Goal: Transaction & Acquisition: Purchase product/service

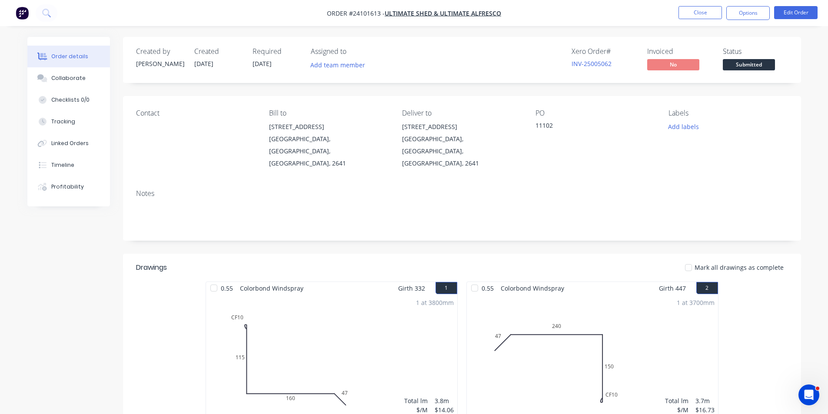
click at [18, 12] on img "button" at bounding box center [22, 13] width 13 height 13
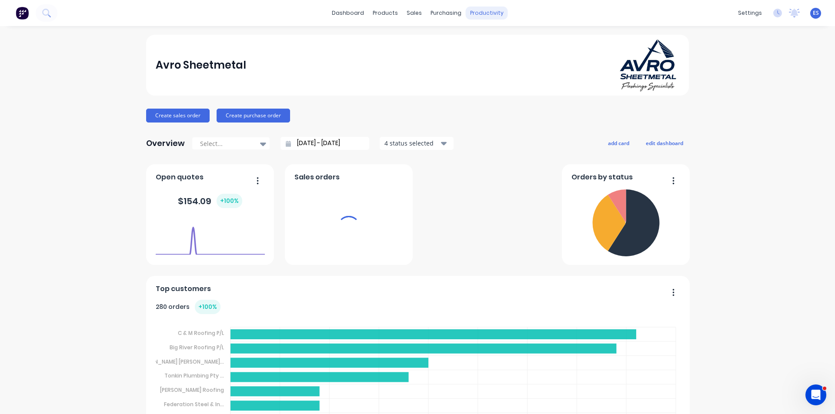
click at [489, 15] on div "productivity" at bounding box center [487, 13] width 42 height 13
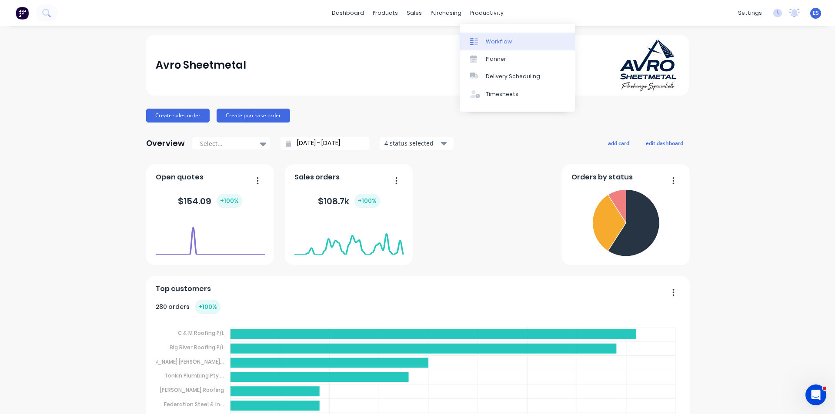
click at [503, 45] on div "Workflow" at bounding box center [499, 42] width 26 height 8
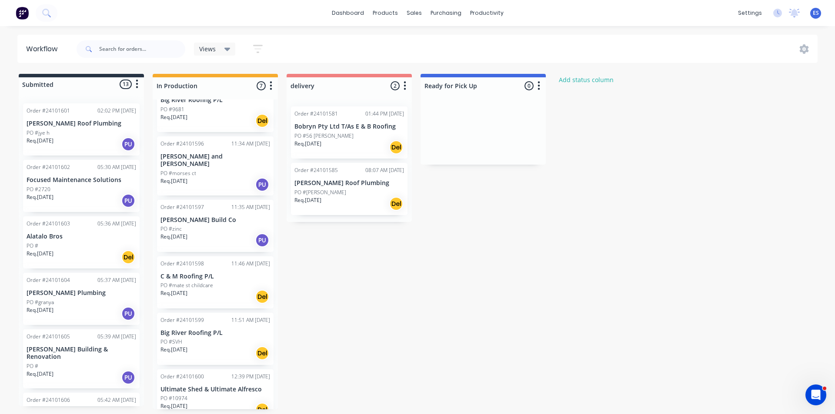
scroll to position [95, 0]
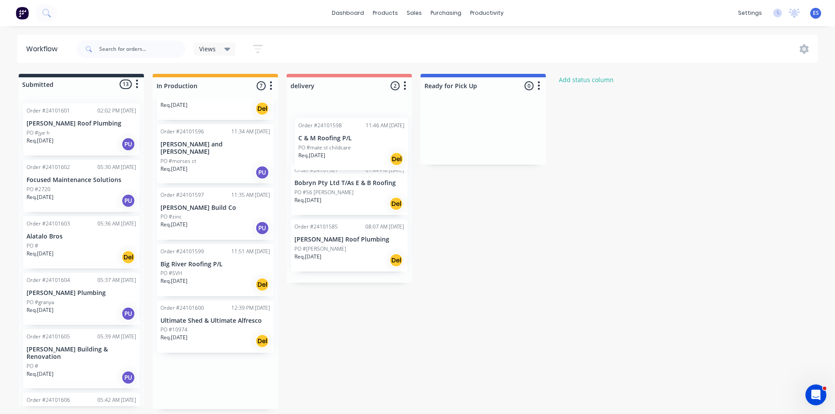
drag, startPoint x: 198, startPoint y: 277, endPoint x: 341, endPoint y: 157, distance: 187.3
click at [341, 157] on div "Submitted 13 Status colour #273444 hex #273444 Save Cancel Summaries Total orde…" at bounding box center [403, 242] width 820 height 336
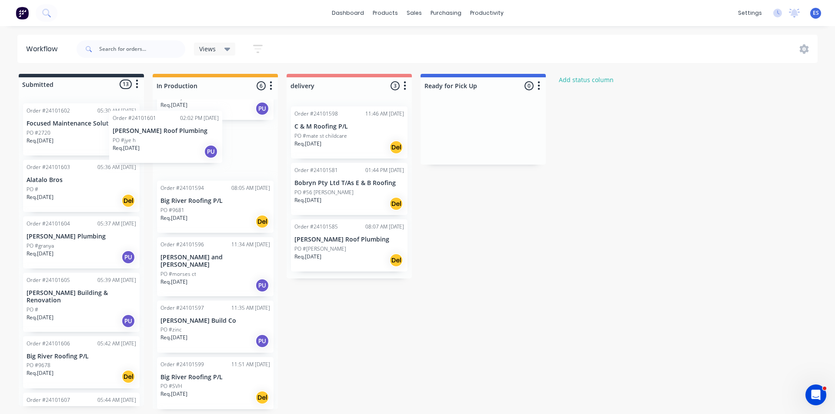
scroll to position [7, 0]
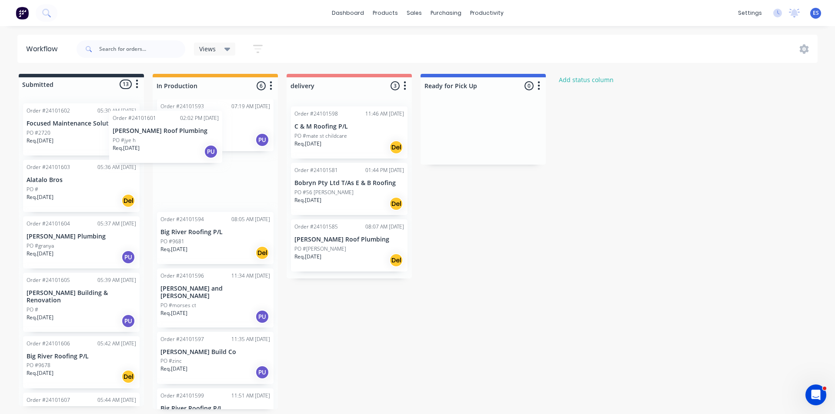
drag, startPoint x: 67, startPoint y: 129, endPoint x: 158, endPoint y: 137, distance: 92.1
click at [158, 137] on div "Submitted 13 Status colour #273444 hex #273444 Save Cancel Summaries Total orde…" at bounding box center [403, 242] width 820 height 336
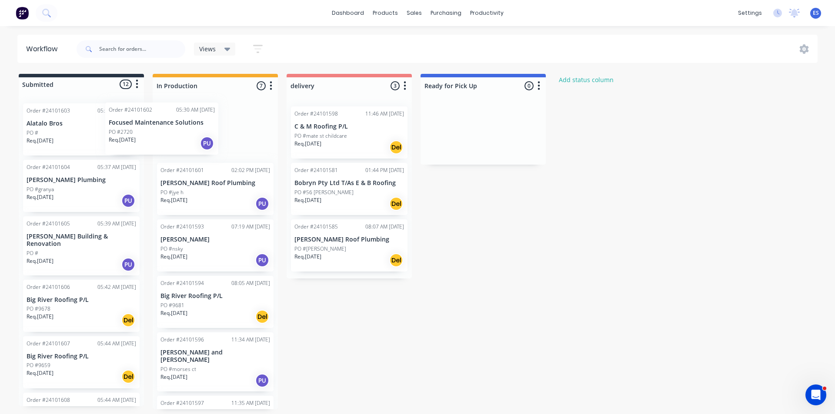
drag, startPoint x: 82, startPoint y: 134, endPoint x: 167, endPoint y: 133, distance: 84.8
click at [167, 133] on div "Submitted 12 Status colour #273444 hex #273444 Save Cancel Summaries Total orde…" at bounding box center [403, 242] width 820 height 336
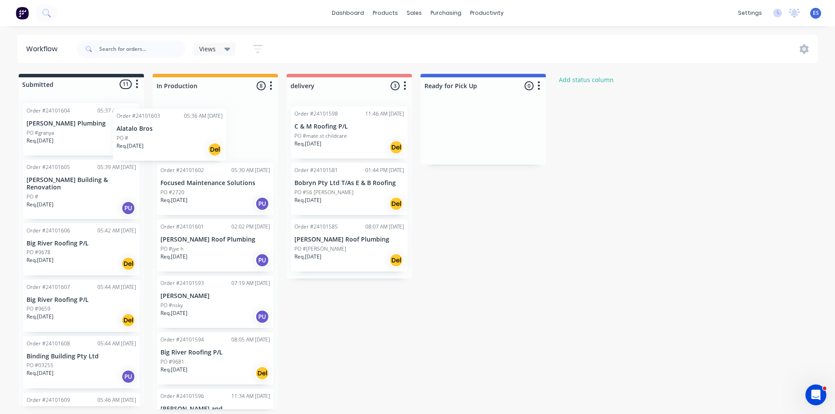
drag, startPoint x: 92, startPoint y: 141, endPoint x: 186, endPoint y: 146, distance: 94.5
click at [186, 146] on div "Submitted 11 Status colour #273444 hex #273444 Save Cancel Summaries Total orde…" at bounding box center [403, 242] width 820 height 336
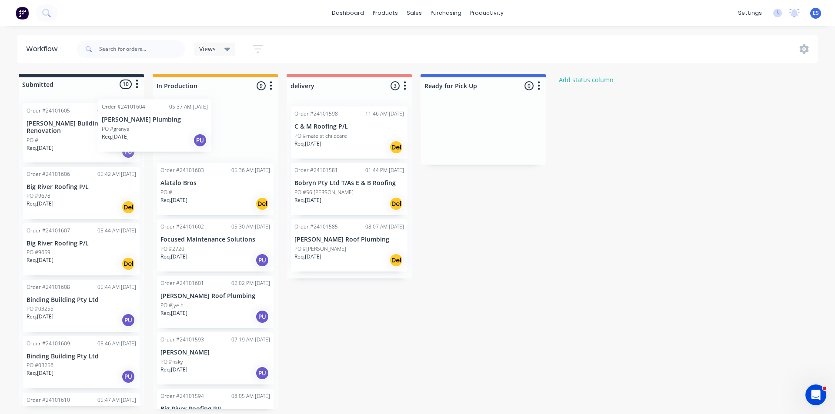
drag, startPoint x: 95, startPoint y: 154, endPoint x: 178, endPoint y: 150, distance: 83.6
click at [178, 150] on div "Submitted 10 Status colour #273444 hex #273444 Save Cancel Summaries Total orde…" at bounding box center [403, 242] width 820 height 336
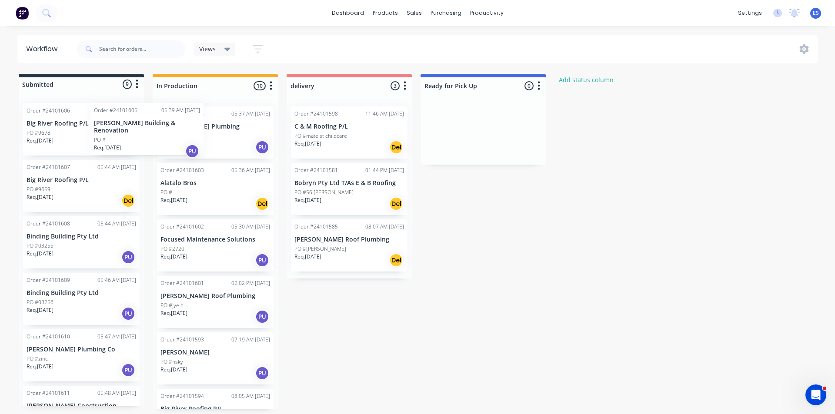
drag, startPoint x: 89, startPoint y: 151, endPoint x: 158, endPoint y: 151, distance: 69.1
click at [158, 151] on div "Submitted 9 Status colour #273444 hex #273444 Save Cancel Summaries Total order…" at bounding box center [403, 242] width 820 height 336
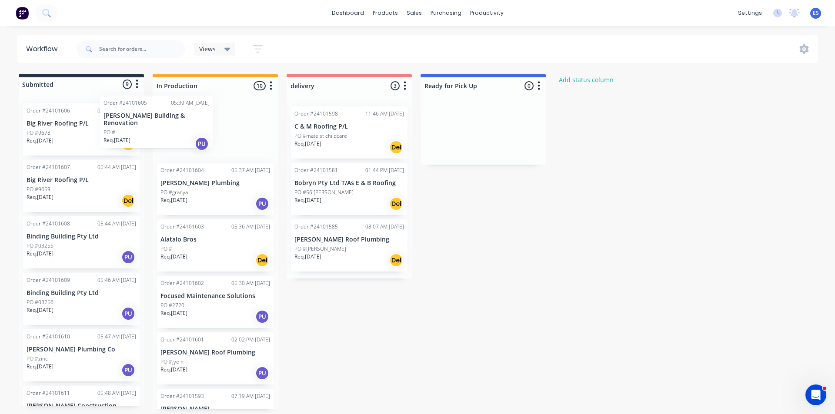
drag, startPoint x: 67, startPoint y: 139, endPoint x: 145, endPoint y: 131, distance: 78.7
click at [145, 131] on div "Submitted 9 Status colour #273444 hex #273444 Save Cancel Summaries Total order…" at bounding box center [403, 242] width 820 height 336
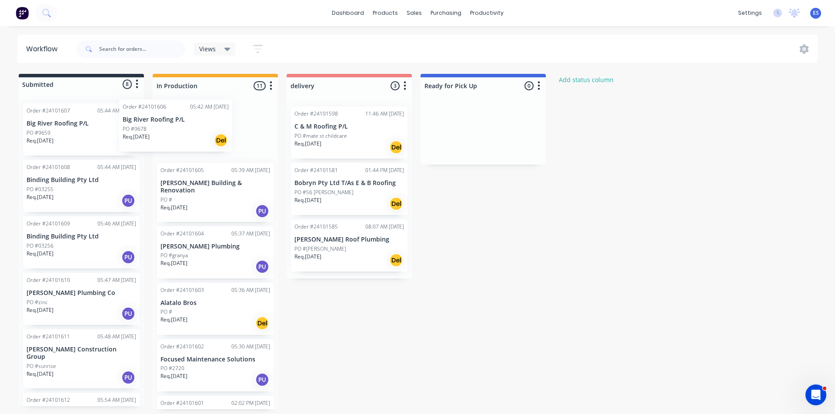
drag, startPoint x: 83, startPoint y: 143, endPoint x: 170, endPoint y: 140, distance: 87.1
click at [170, 140] on div "Submitted 8 Status colour #273444 hex #273444 Save Cancel Summaries Total order…" at bounding box center [403, 242] width 820 height 336
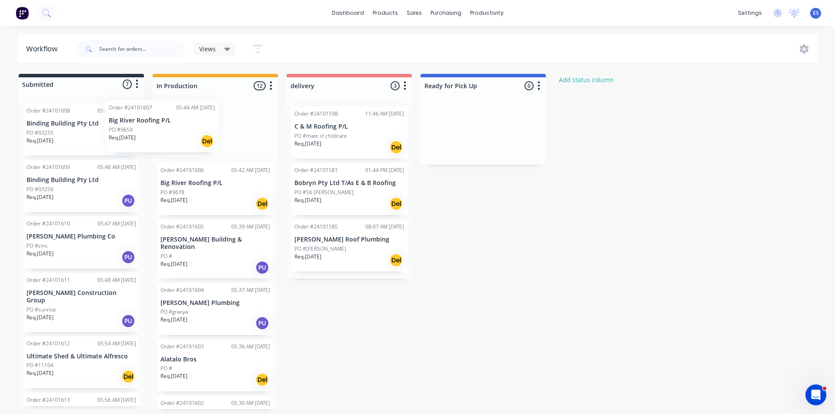
drag, startPoint x: 90, startPoint y: 146, endPoint x: 179, endPoint y: 143, distance: 88.8
click at [179, 143] on div "Submitted 7 Status colour #273444 hex #273444 Save Cancel Summaries Total order…" at bounding box center [403, 242] width 820 height 336
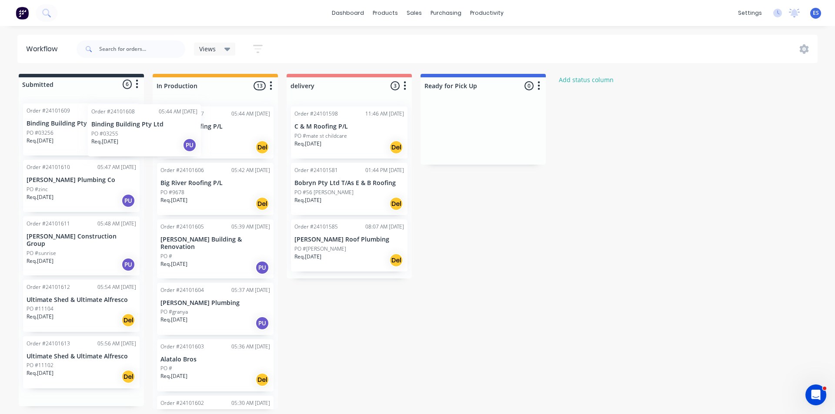
drag, startPoint x: 85, startPoint y: 140, endPoint x: 160, endPoint y: 141, distance: 74.8
click at [160, 141] on div "Submitted 6 Status colour #273444 hex #273444 Save Cancel Summaries Total order…" at bounding box center [403, 242] width 820 height 336
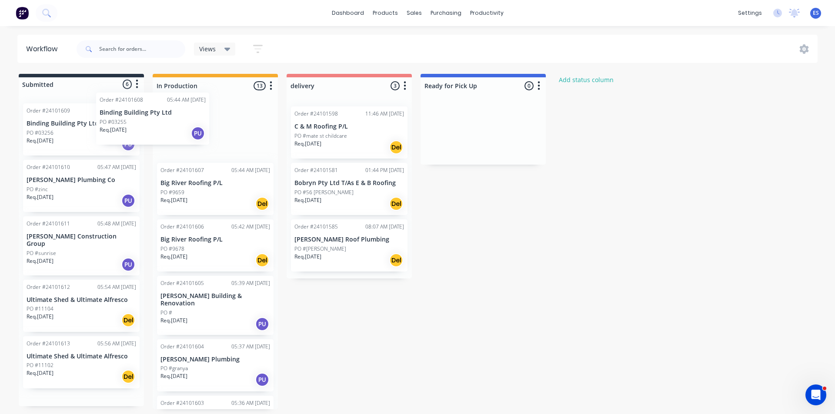
drag, startPoint x: 93, startPoint y: 143, endPoint x: 199, endPoint y: 136, distance: 105.9
click at [199, 136] on div "Submitted 6 Status colour #273444 hex #273444 Save Cancel Summaries Total order…" at bounding box center [403, 242] width 820 height 336
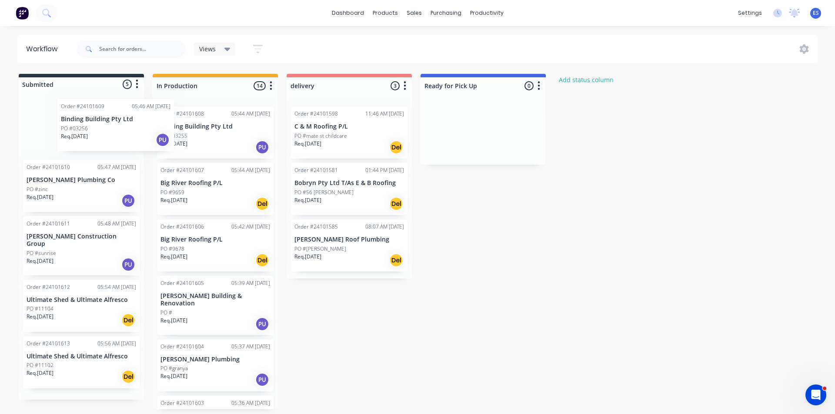
drag, startPoint x: 101, startPoint y: 143, endPoint x: 191, endPoint y: 139, distance: 90.1
click at [191, 139] on div "Submitted 5 Status colour #273444 hex #273444 Save Cancel Summaries Total order…" at bounding box center [403, 242] width 820 height 336
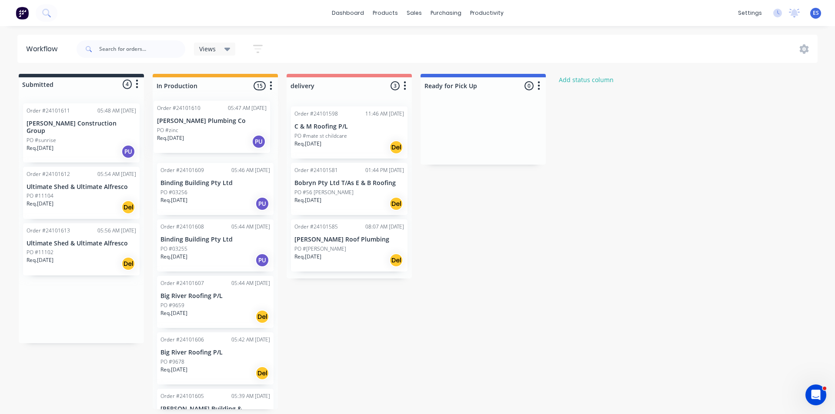
drag, startPoint x: 103, startPoint y: 142, endPoint x: 243, endPoint y: 138, distance: 140.1
click at [244, 138] on div "Submitted 4 Status colour #273444 hex #273444 Save Cancel Summaries Total order…" at bounding box center [403, 242] width 820 height 336
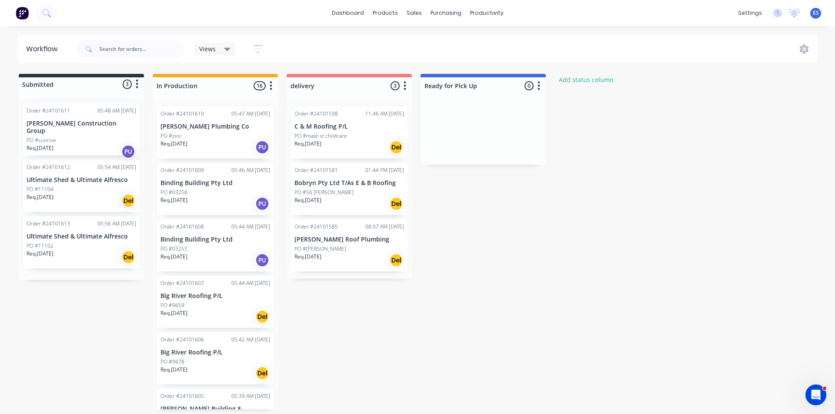
drag, startPoint x: 93, startPoint y: 136, endPoint x: 175, endPoint y: 131, distance: 81.5
click at [175, 131] on div "Submitted 3 Status colour #273444 hex #273444 Save Cancel Summaries Total order…" at bounding box center [403, 242] width 820 height 336
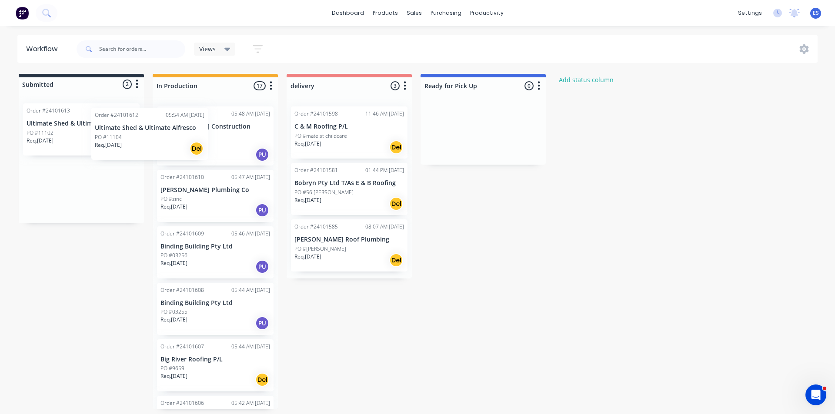
drag, startPoint x: 96, startPoint y: 138, endPoint x: 170, endPoint y: 142, distance: 73.6
click at [172, 142] on div "Submitted 2 Status colour #273444 hex #273444 Save Cancel Summaries Total order…" at bounding box center [403, 242] width 820 height 336
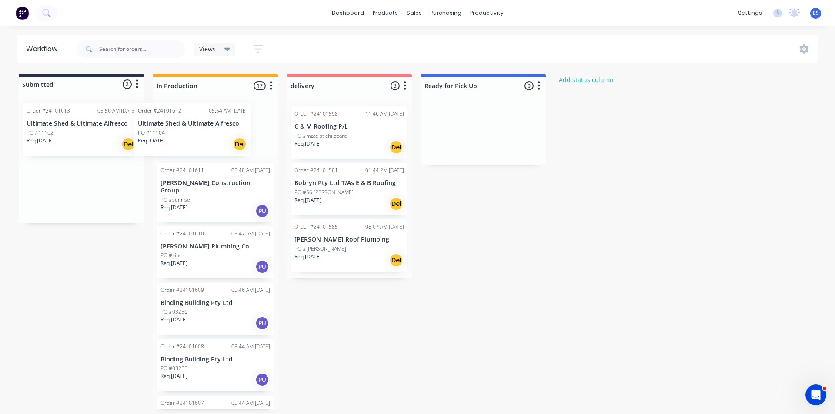
drag, startPoint x: 87, startPoint y: 140, endPoint x: 203, endPoint y: 140, distance: 116.5
click at [203, 140] on div "Submitted 2 Status colour #273444 hex #273444 Save Cancel Summaries Total order…" at bounding box center [403, 242] width 820 height 336
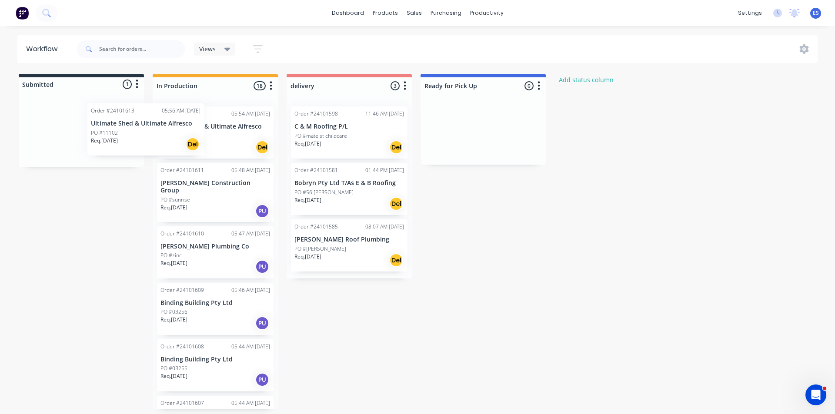
drag, startPoint x: 68, startPoint y: 139, endPoint x: 171, endPoint y: 142, distance: 103.5
click at [171, 142] on div "Submitted 1 Status colour #273444 hex #273444 Save Cancel Summaries Total order…" at bounding box center [403, 242] width 820 height 336
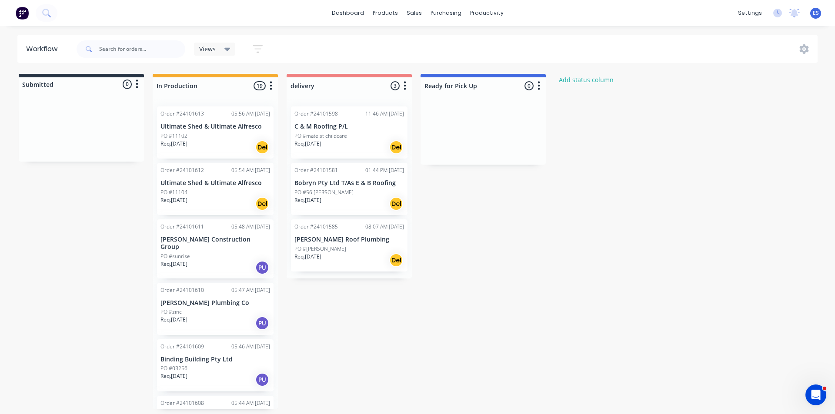
click at [26, 13] on img at bounding box center [22, 13] width 13 height 13
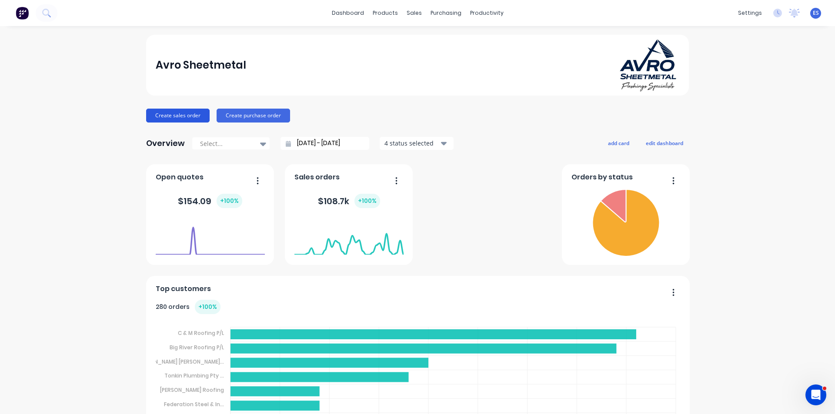
click at [175, 113] on button "Create sales order" at bounding box center [177, 116] width 63 height 14
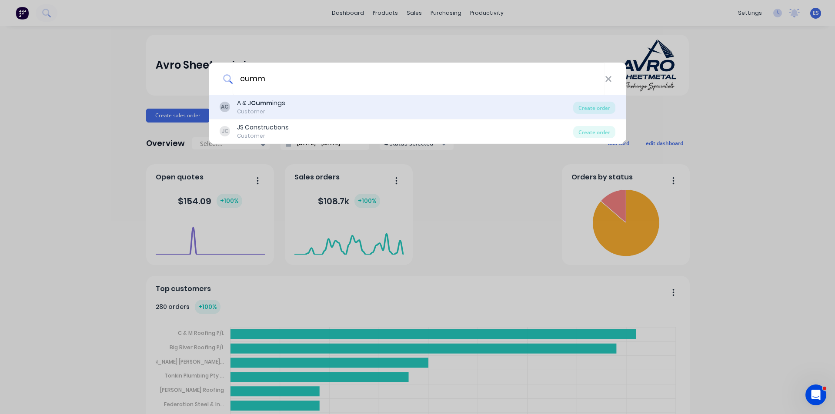
type input "cumm"
click at [300, 107] on div "AC A & J Cumm ings Customer" at bounding box center [397, 107] width 354 height 17
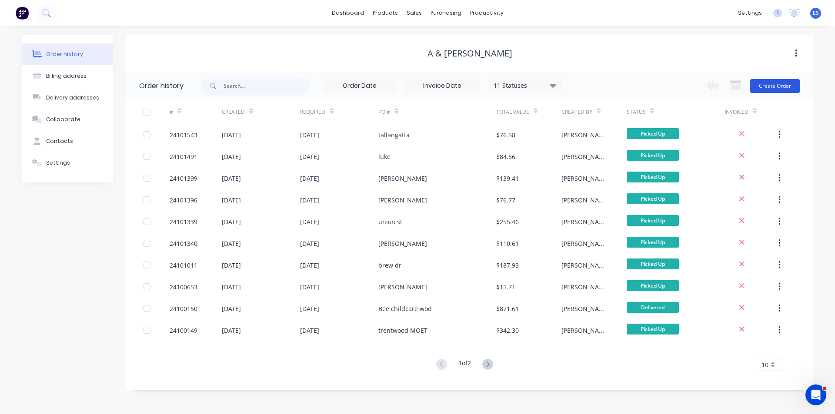
click at [775, 88] on button "Create Order" at bounding box center [775, 86] width 50 height 14
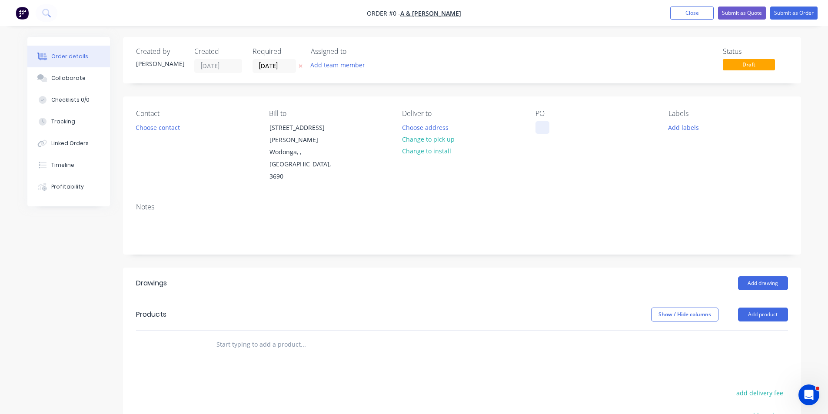
click at [539, 126] on div at bounding box center [543, 127] width 14 height 13
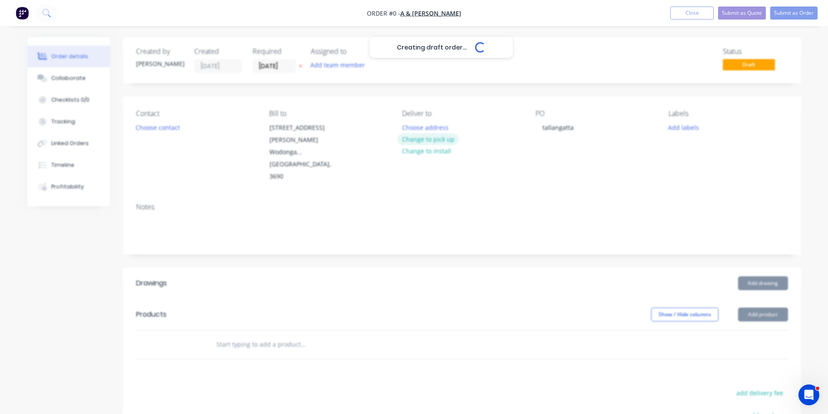
click at [432, 142] on div "Creating draft order... Loading... Order details Collaborate Checklists 0/0 Tra…" at bounding box center [414, 309] width 791 height 544
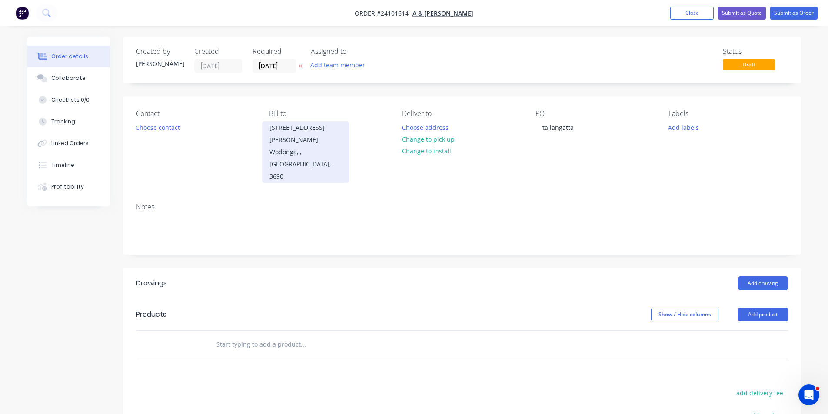
click at [416, 140] on button "Change to pick up" at bounding box center [428, 139] width 62 height 12
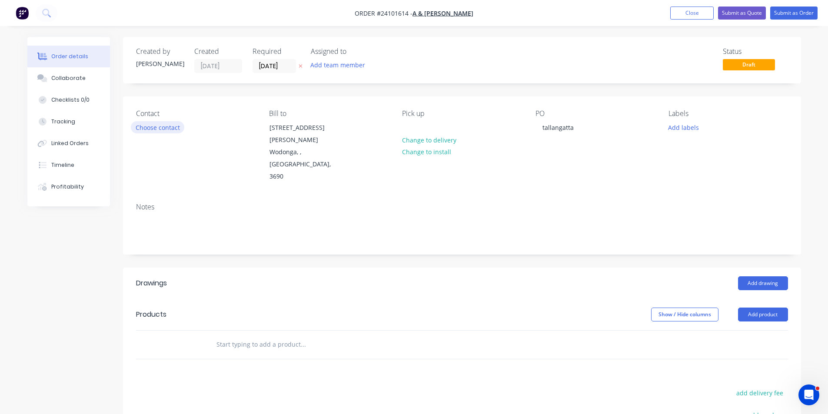
click at [160, 132] on button "Choose contact" at bounding box center [157, 127] width 53 height 12
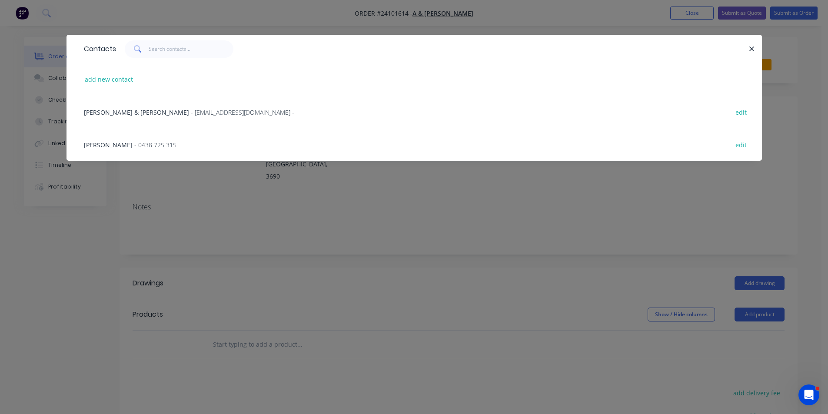
click at [89, 148] on span "[PERSON_NAME]" at bounding box center [108, 145] width 49 height 8
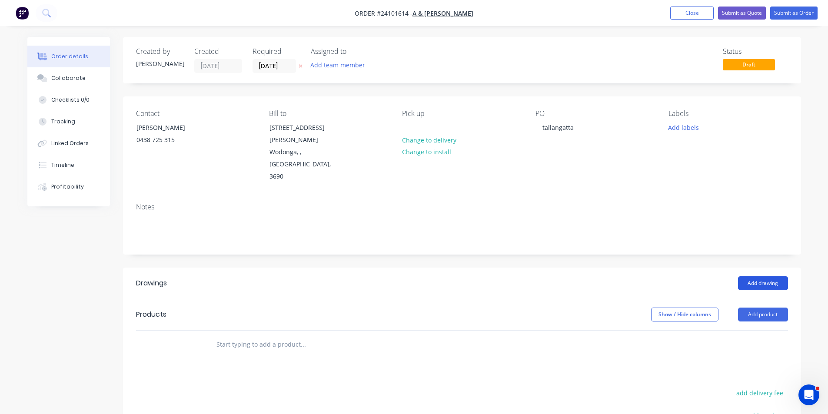
click at [754, 277] on button "Add drawing" at bounding box center [763, 284] width 50 height 14
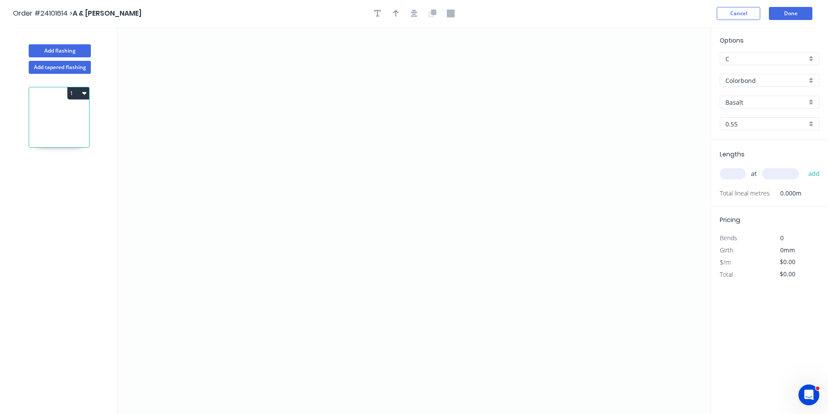
click at [757, 103] on input "Basalt" at bounding box center [766, 102] width 81 height 9
click at [757, 123] on div "Windspray" at bounding box center [769, 118] width 99 height 15
type input "Windspray"
click at [385, 111] on icon "0" at bounding box center [414, 220] width 594 height 387
click at [382, 191] on icon "0" at bounding box center [414, 220] width 594 height 387
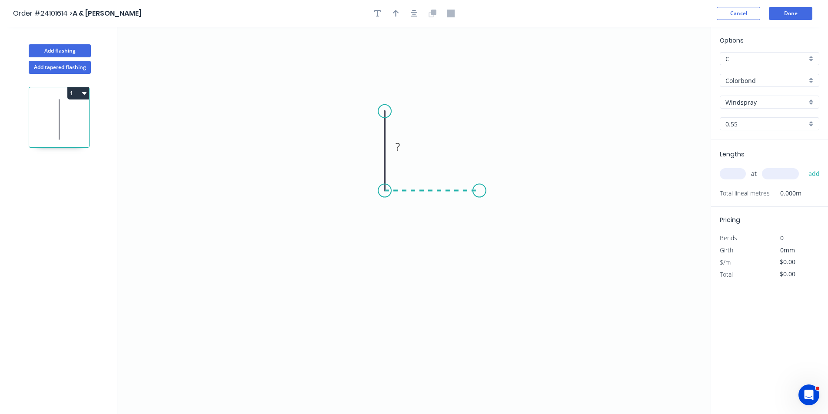
click at [480, 195] on icon "0 ?" at bounding box center [414, 220] width 594 height 387
click at [367, 192] on icon "0 ? ?" at bounding box center [414, 220] width 594 height 387
click at [368, 174] on icon "0 ? ? ?" at bounding box center [414, 220] width 594 height 387
click at [352, 178] on tspan "?" at bounding box center [353, 178] width 4 height 14
click at [419, 198] on rect at bounding box center [422, 200] width 17 height 12
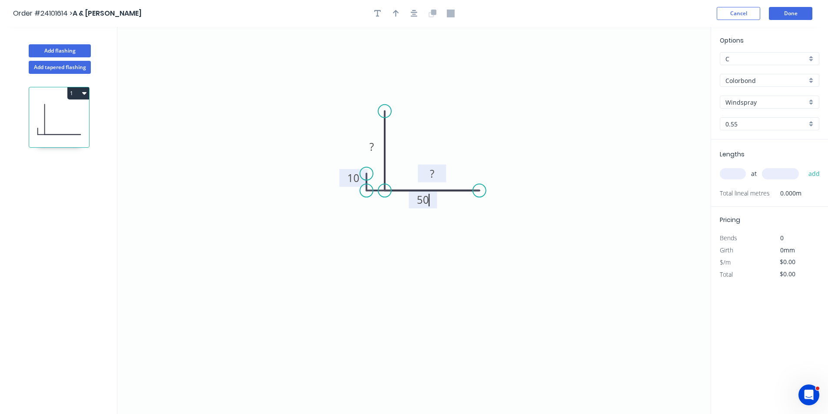
click at [436, 173] on rect at bounding box center [432, 174] width 17 height 12
click at [378, 147] on rect at bounding box center [371, 147] width 17 height 12
click at [734, 172] on input "text" at bounding box center [733, 173] width 26 height 11
type input "$11.09"
type input "1"
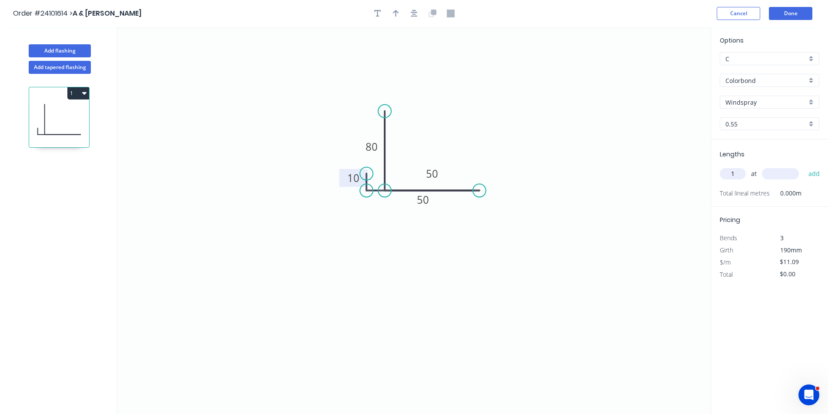
click at [784, 177] on input "text" at bounding box center [780, 173] width 37 height 11
type input "4600"
click at [804, 167] on button "add" at bounding box center [814, 174] width 20 height 15
type input "$51.01"
click at [56, 50] on button "Add flashing" at bounding box center [60, 50] width 62 height 13
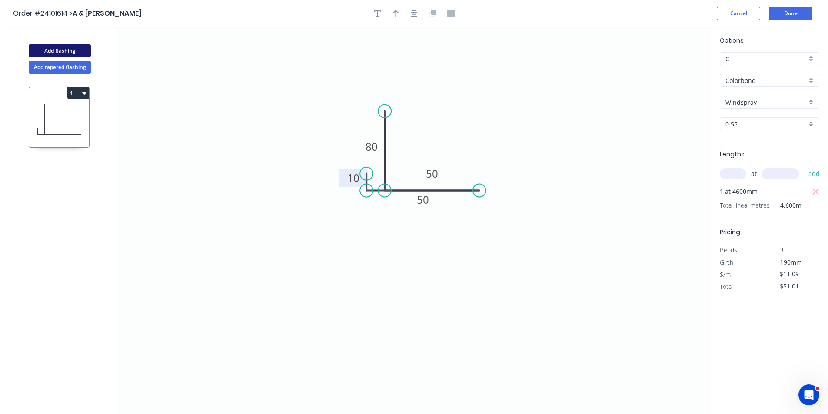
type input "$0.00"
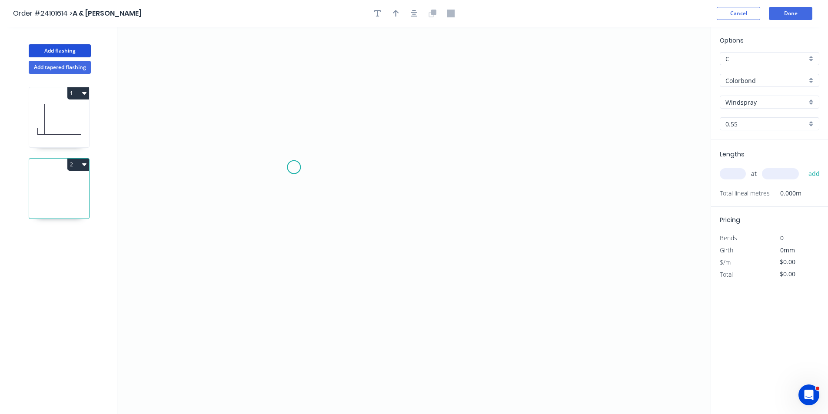
click at [294, 167] on icon "0" at bounding box center [414, 220] width 594 height 387
click at [313, 147] on icon "0" at bounding box center [414, 220] width 594 height 387
click at [479, 152] on icon "0 ?" at bounding box center [414, 220] width 594 height 387
click at [480, 201] on icon "0 ? ?" at bounding box center [414, 220] width 594 height 387
click at [480, 201] on circle at bounding box center [478, 201] width 13 height 13
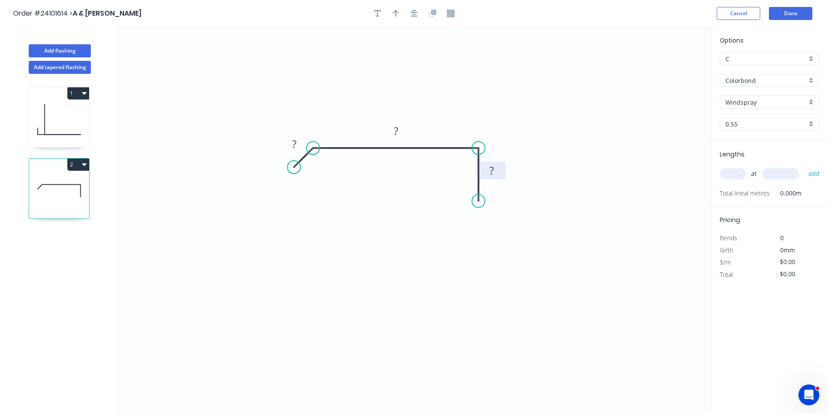
click at [495, 171] on rect at bounding box center [491, 171] width 17 height 12
click at [402, 135] on rect at bounding box center [395, 132] width 17 height 12
click at [288, 146] on rect at bounding box center [294, 145] width 17 height 12
click at [724, 173] on input "text" at bounding box center [733, 173] width 26 height 11
type input "$7.12"
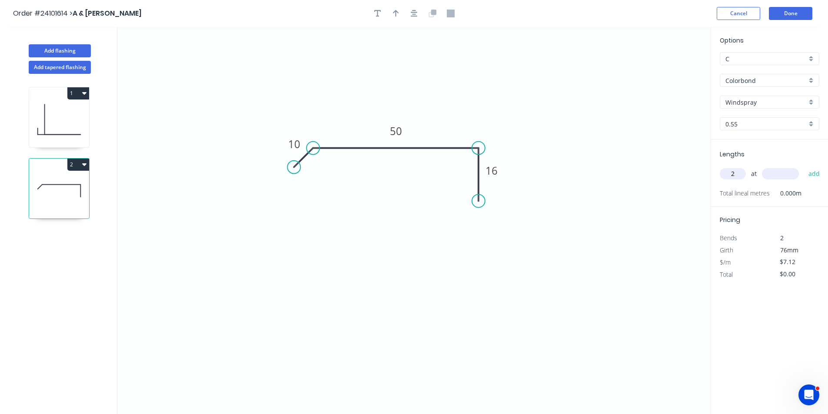
type input "2"
click at [774, 177] on input "text" at bounding box center [780, 173] width 37 height 11
type input "2700"
click at [804, 167] on button "add" at bounding box center [814, 174] width 20 height 15
type input "$38.45"
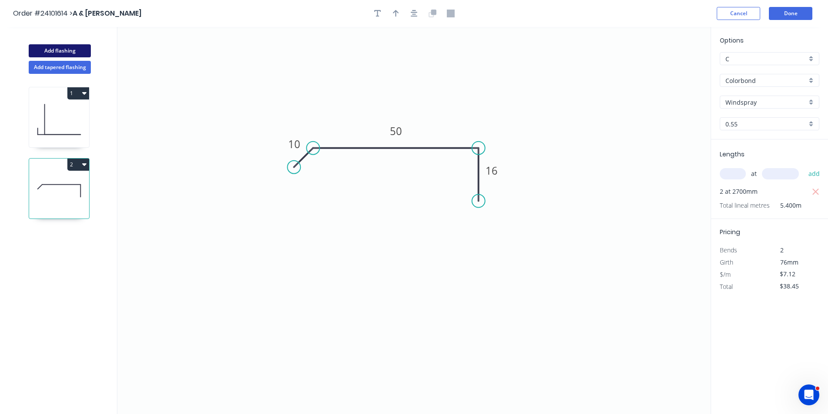
click at [83, 52] on button "Add flashing" at bounding box center [60, 50] width 62 height 13
type input "$0.00"
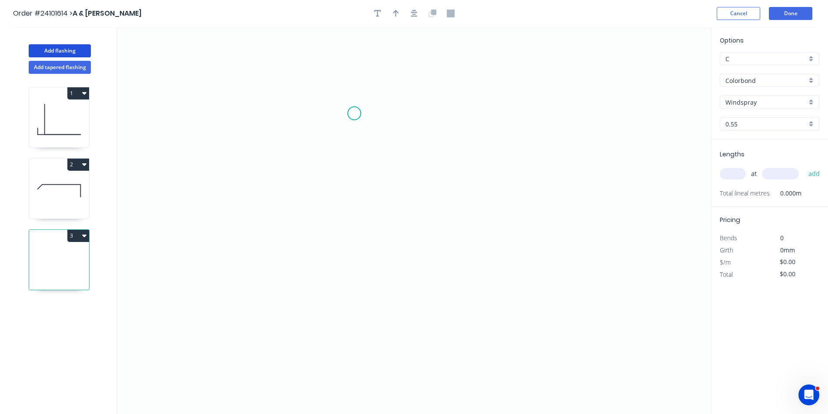
click at [354, 113] on icon "0" at bounding box center [414, 220] width 594 height 387
click at [339, 127] on icon "0" at bounding box center [414, 220] width 594 height 387
click at [340, 258] on icon "0 ?" at bounding box center [414, 220] width 594 height 387
click at [486, 252] on icon "0 ? ?" at bounding box center [414, 220] width 594 height 387
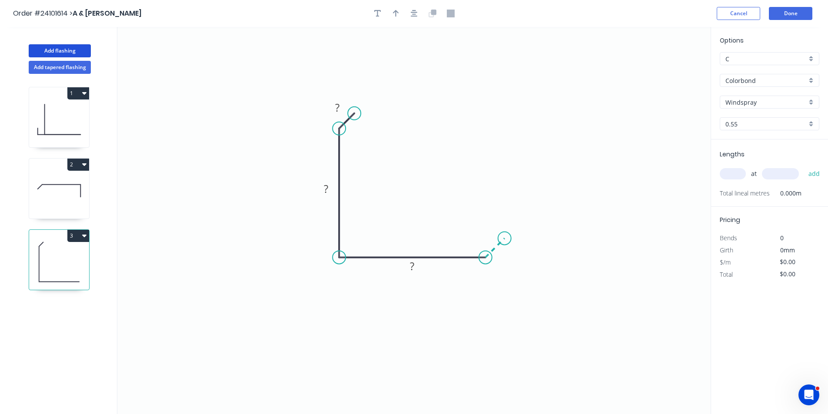
click at [505, 241] on icon "0 ? ? ?" at bounding box center [414, 220] width 594 height 387
click at [502, 259] on tspan "?" at bounding box center [504, 253] width 4 height 14
click at [335, 108] on tspan "?" at bounding box center [337, 107] width 4 height 14
click at [330, 187] on rect at bounding box center [325, 189] width 17 height 12
click at [414, 265] on tspan "?" at bounding box center [412, 266] width 4 height 14
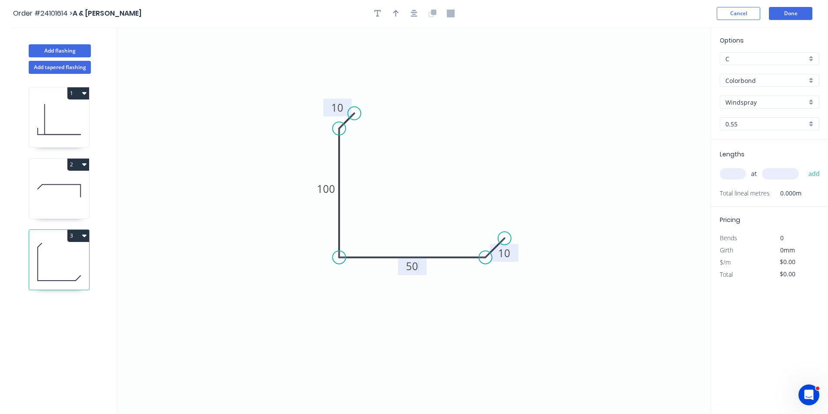
click at [731, 173] on input "text" at bounding box center [733, 173] width 26 height 11
type input "$11.09"
type input "1"
click at [780, 172] on input "text" at bounding box center [780, 173] width 37 height 11
type input "4700"
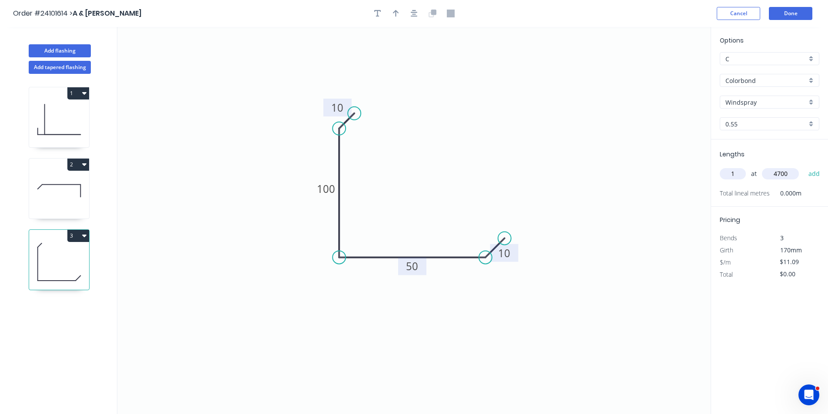
click at [804, 167] on button "add" at bounding box center [814, 174] width 20 height 15
type input "$52.12"
click at [58, 53] on button "Add flashing" at bounding box center [60, 50] width 62 height 13
type input "$0.00"
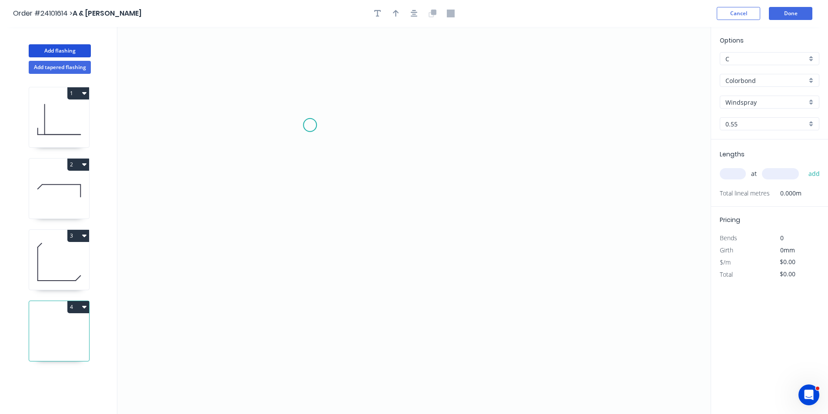
click at [310, 126] on icon "0" at bounding box center [414, 220] width 594 height 387
click at [327, 147] on icon "0" at bounding box center [414, 220] width 594 height 387
click at [475, 153] on icon "0 ?" at bounding box center [414, 220] width 594 height 387
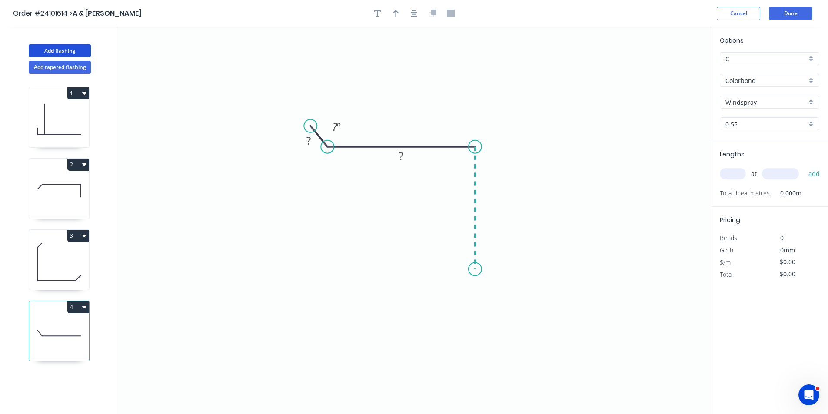
click at [469, 270] on icon "0 ? ? ? º" at bounding box center [414, 220] width 594 height 387
click at [491, 286] on icon "0 ? ? ? ? º" at bounding box center [414, 220] width 594 height 387
click at [491, 286] on circle at bounding box center [490, 284] width 13 height 13
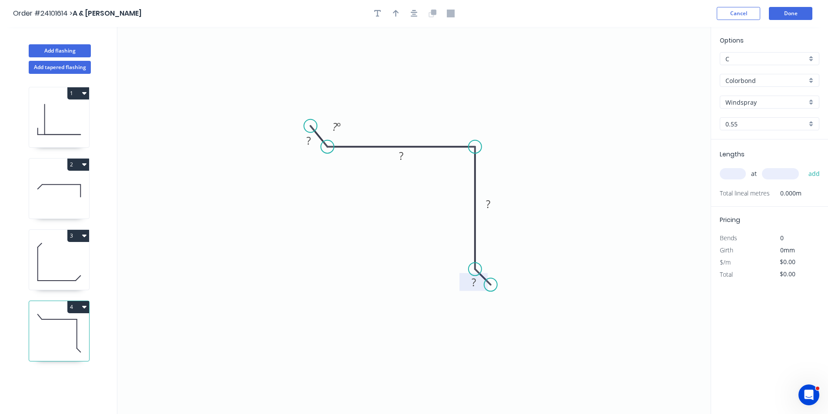
click at [474, 286] on tspan "?" at bounding box center [474, 282] width 4 height 14
click at [312, 144] on rect at bounding box center [308, 141] width 17 height 12
click at [398, 153] on rect at bounding box center [401, 156] width 17 height 12
click at [492, 202] on rect at bounding box center [488, 205] width 17 height 12
click at [720, 176] on input "text" at bounding box center [733, 173] width 26 height 11
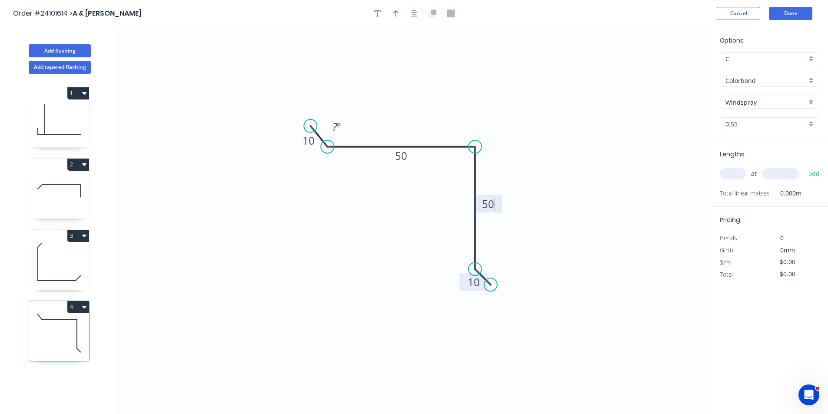
type input "$9.62"
type input "1"
click at [785, 168] on input "text" at bounding box center [780, 173] width 37 height 11
type input "4700"
click at [804, 167] on button "add" at bounding box center [814, 174] width 20 height 15
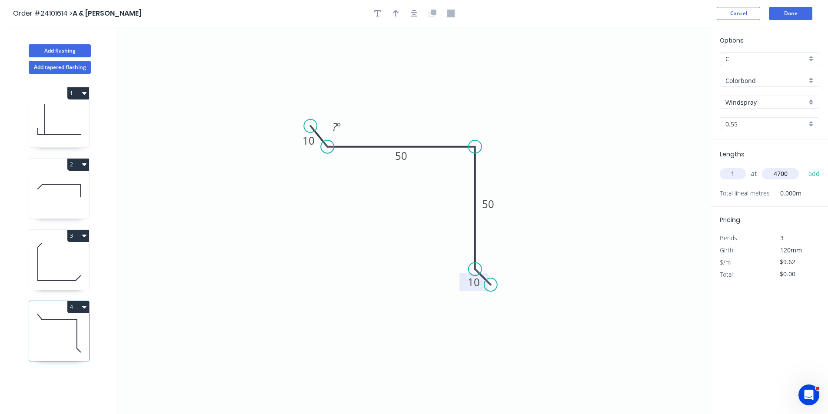
type input "$45.21"
click at [787, 17] on button "Done" at bounding box center [790, 13] width 43 height 13
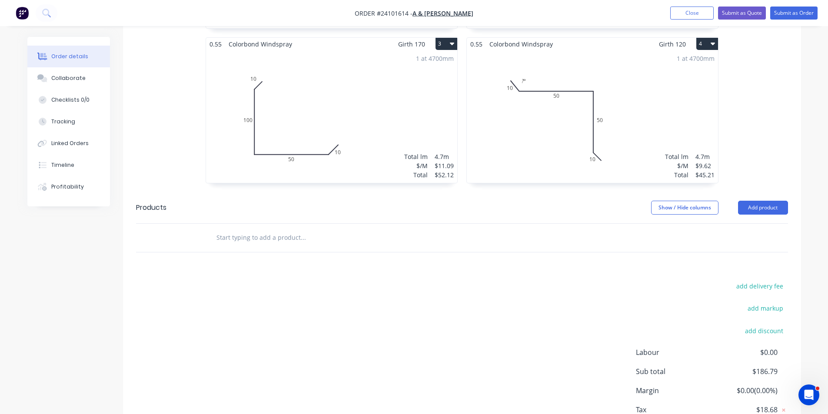
scroll to position [435, 0]
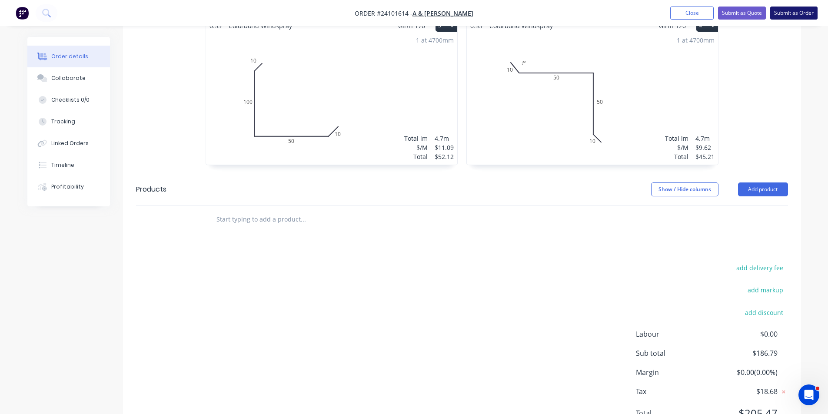
click at [791, 10] on button "Submit as Order" at bounding box center [793, 13] width 47 height 13
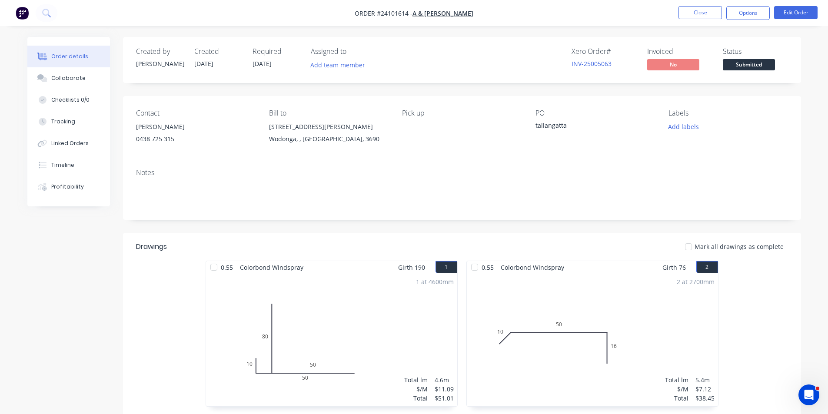
click at [30, 13] on button "button" at bounding box center [22, 13] width 18 height 14
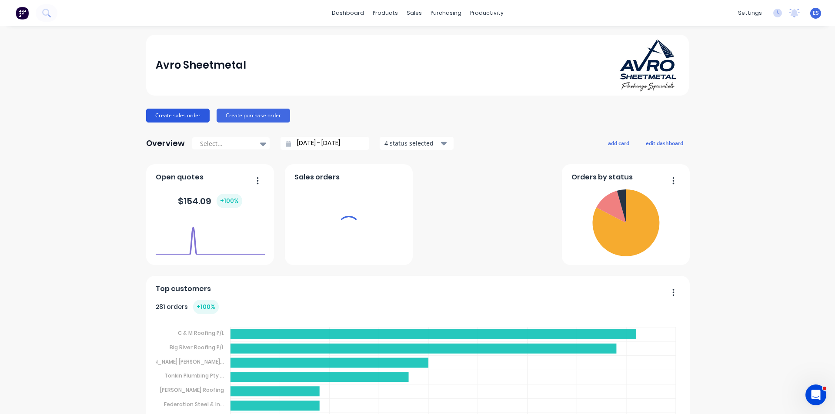
click at [176, 111] on button "Create sales order" at bounding box center [177, 116] width 63 height 14
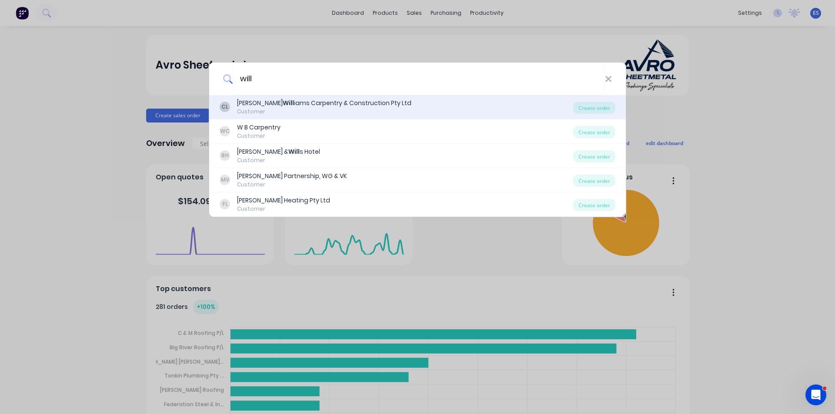
type input "will"
click at [268, 109] on div "Customer" at bounding box center [324, 112] width 174 height 8
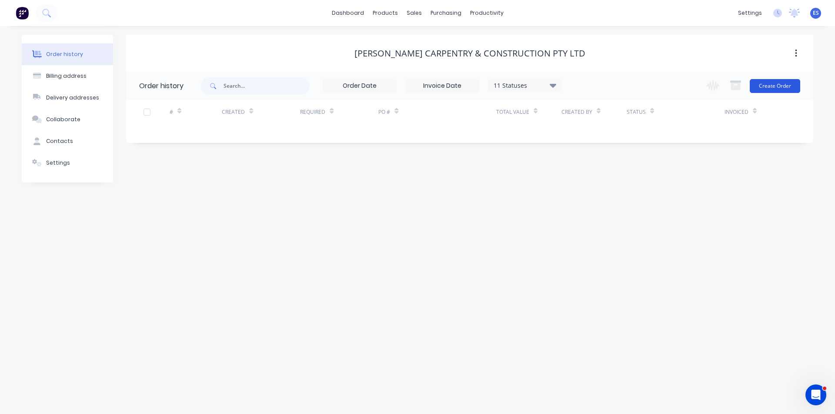
click at [774, 81] on button "Create Order" at bounding box center [775, 86] width 50 height 14
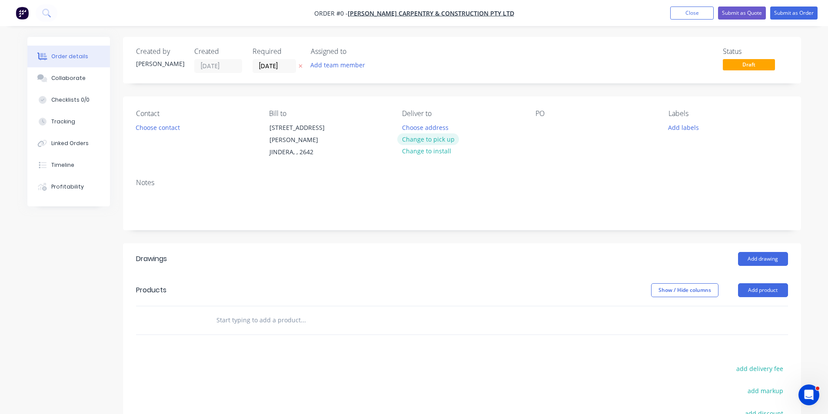
click at [438, 139] on button "Change to pick up" at bounding box center [428, 139] width 62 height 12
click at [159, 127] on button "Choose contact" at bounding box center [157, 127] width 53 height 12
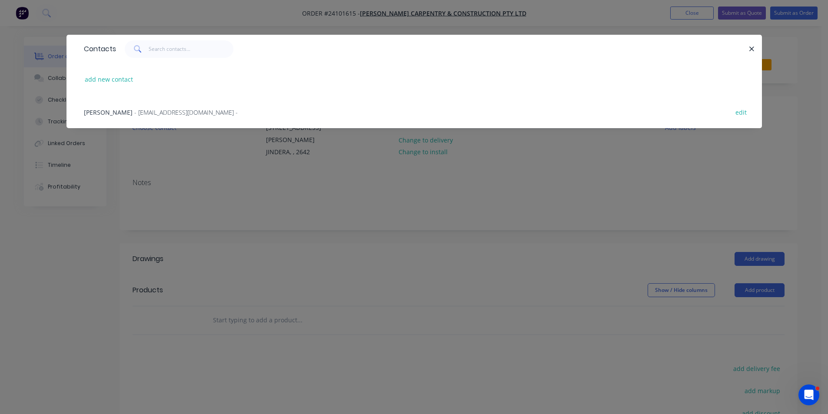
click at [163, 113] on span "- [EMAIL_ADDRESS][DOMAIN_NAME] -" at bounding box center [185, 112] width 103 height 8
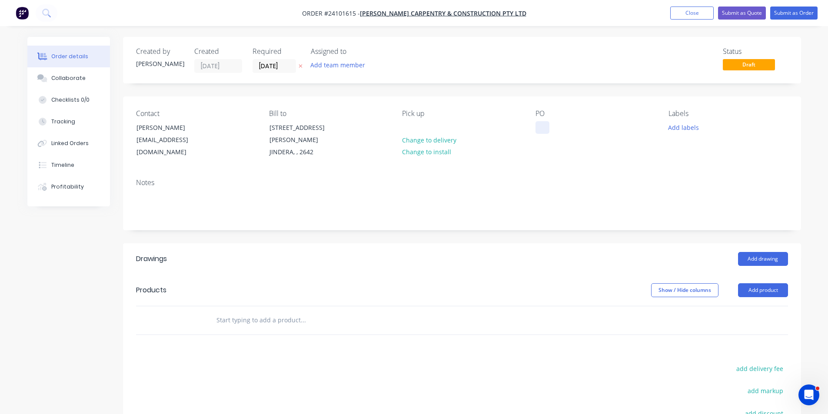
click at [539, 128] on div at bounding box center [543, 127] width 14 height 13
click at [785, 252] on button "Add drawing" at bounding box center [763, 259] width 50 height 14
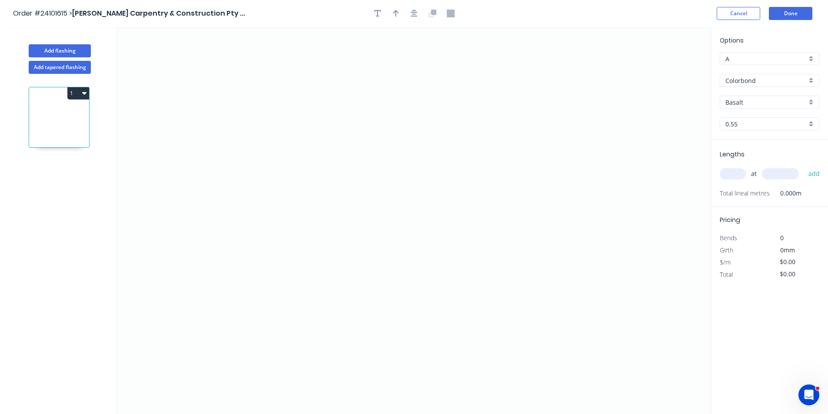
click at [756, 59] on input "A" at bounding box center [766, 58] width 81 height 9
click at [756, 59] on input "text" at bounding box center [766, 58] width 81 height 9
click at [739, 18] on button "Cancel" at bounding box center [738, 13] width 43 height 13
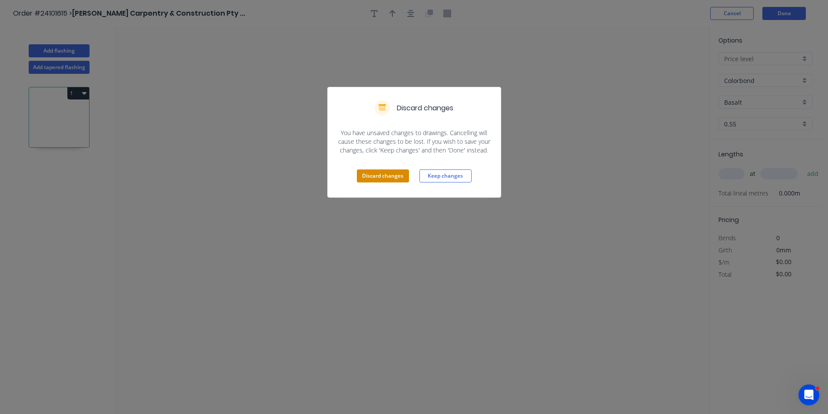
click at [394, 182] on button "Discard changes" at bounding box center [383, 176] width 52 height 13
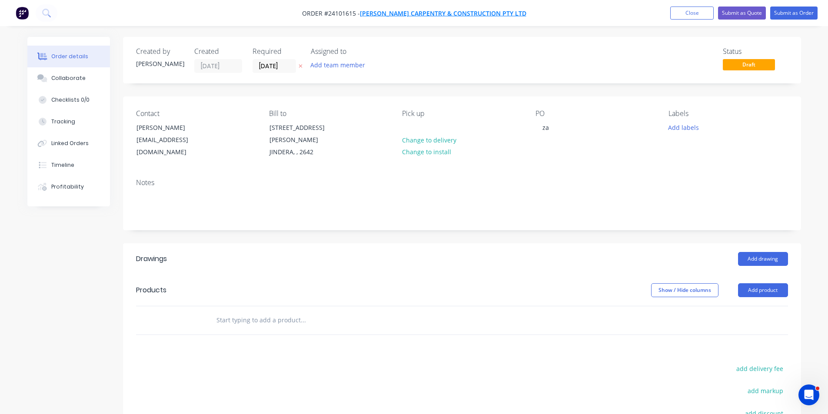
click at [425, 17] on span "[PERSON_NAME] Carpentry & Construction Pty Ltd" at bounding box center [443, 13] width 167 height 8
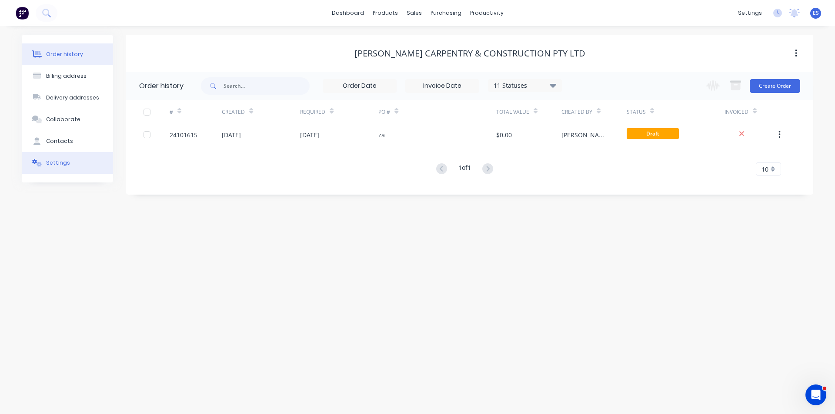
click at [71, 165] on button "Settings" at bounding box center [67, 163] width 91 height 22
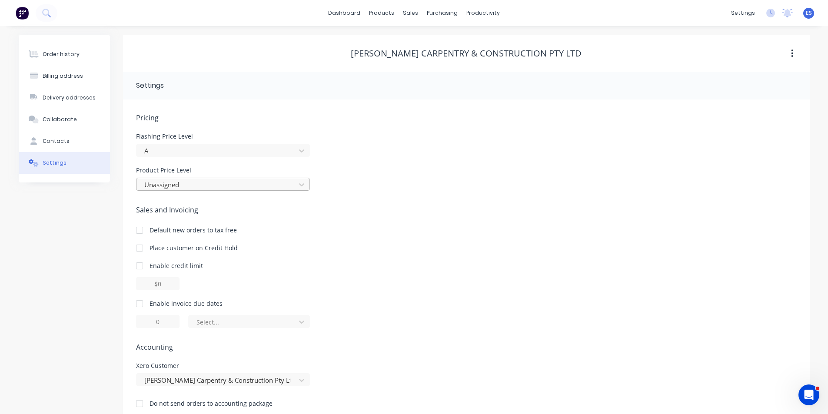
click at [183, 184] on div at bounding box center [217, 185] width 148 height 11
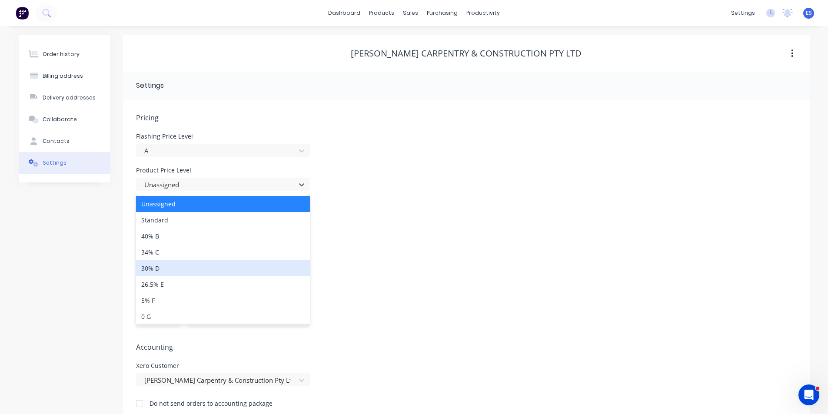
click at [168, 268] on div "30% D" at bounding box center [223, 268] width 174 height 16
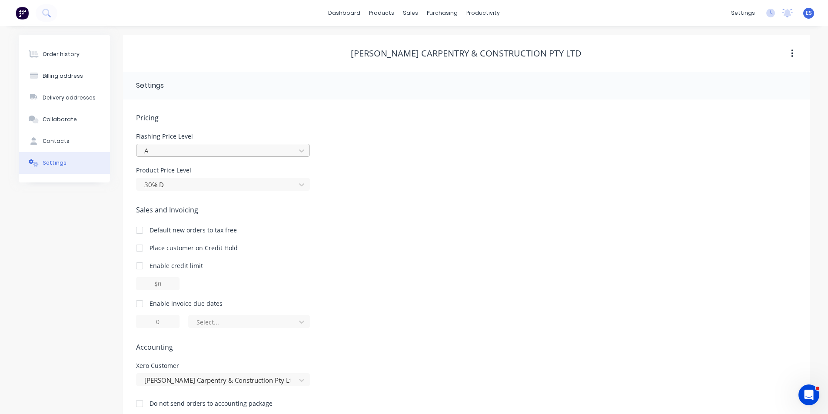
click at [170, 153] on div at bounding box center [217, 151] width 148 height 11
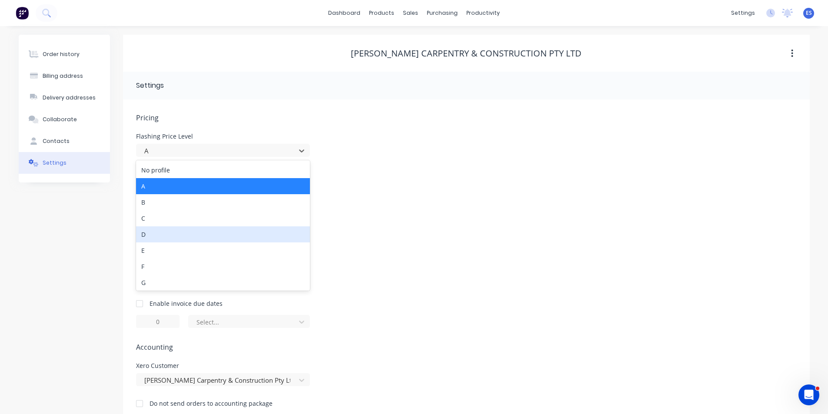
click at [167, 230] on div "D" at bounding box center [223, 235] width 174 height 16
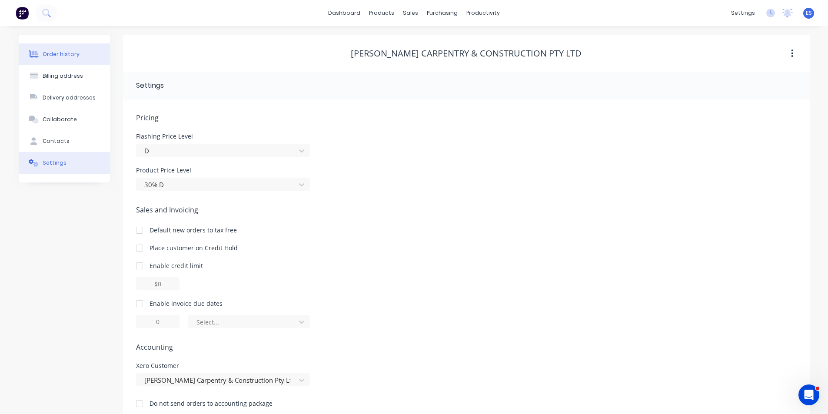
click at [53, 57] on div "Order history" at bounding box center [61, 54] width 37 height 8
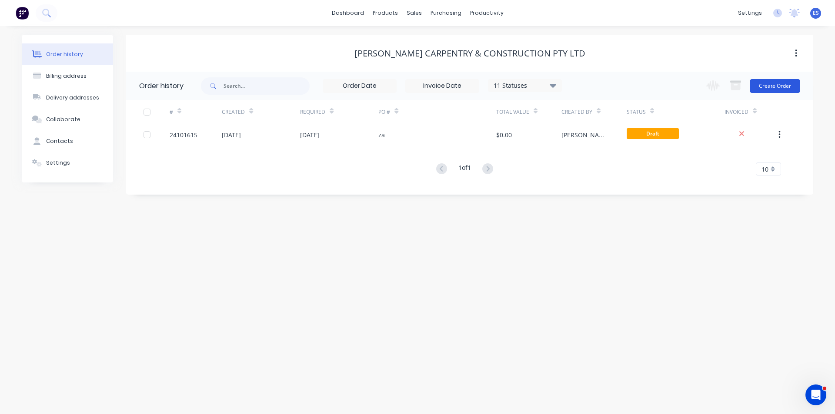
click at [770, 88] on button "Create Order" at bounding box center [775, 86] width 50 height 14
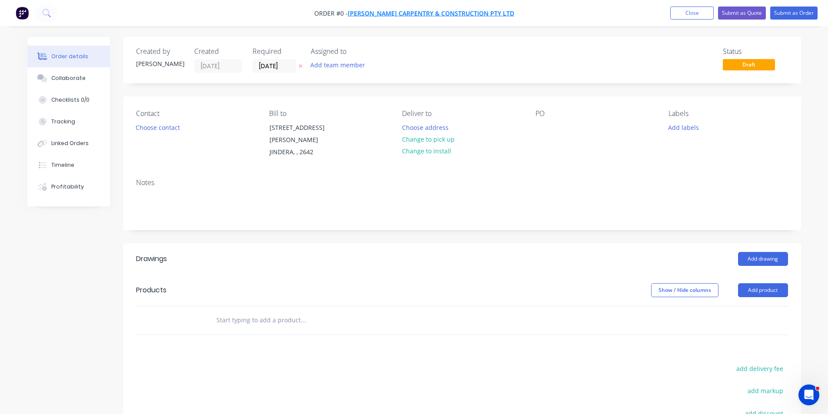
click at [470, 10] on span "[PERSON_NAME] Carpentry & Construction Pty Ltd" at bounding box center [431, 13] width 167 height 8
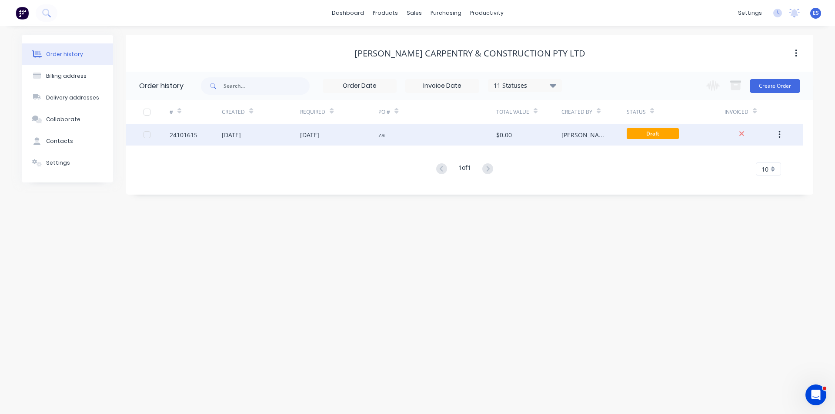
click at [452, 133] on div "za" at bounding box center [436, 135] width 117 height 22
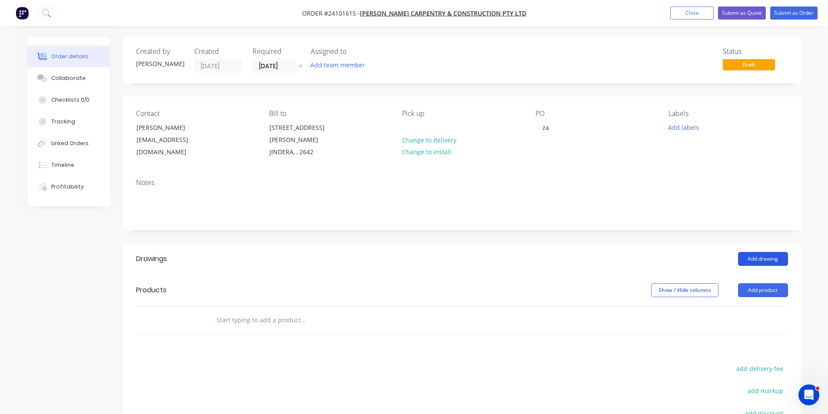
click at [765, 255] on button "Add drawing" at bounding box center [763, 259] width 50 height 14
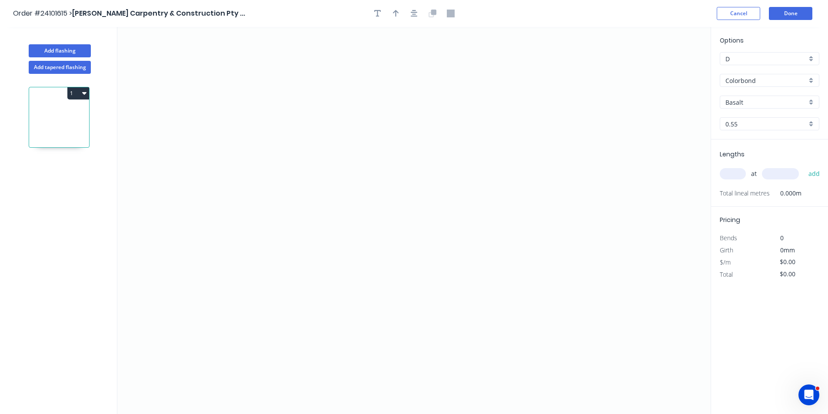
click at [747, 83] on input "Colorbond" at bounding box center [766, 80] width 81 height 9
click at [744, 140] on div "Zincalume" at bounding box center [769, 142] width 99 height 15
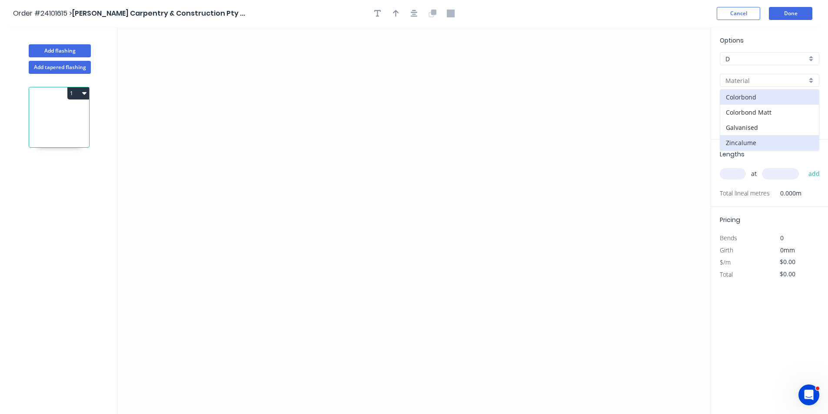
type input "Zincalume"
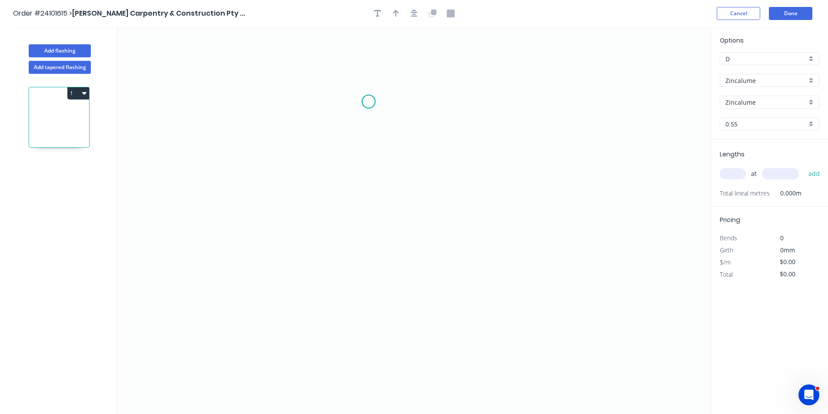
click at [369, 102] on icon "0" at bounding box center [414, 220] width 594 height 387
click at [344, 127] on icon "0" at bounding box center [414, 220] width 594 height 387
click at [347, 265] on icon "0 ?" at bounding box center [414, 220] width 594 height 387
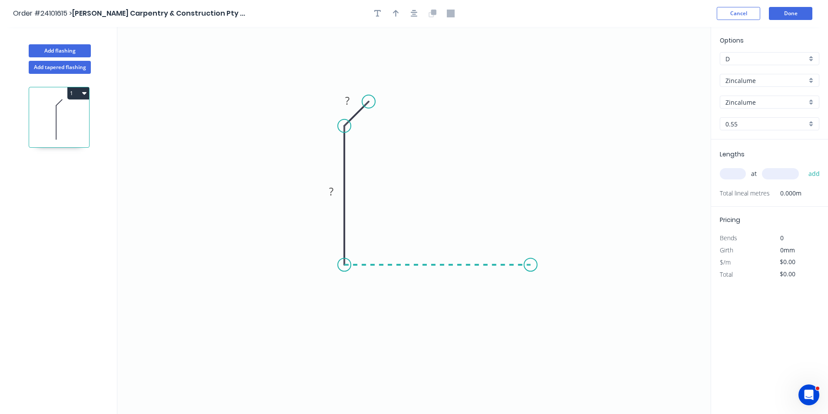
click at [531, 261] on icon "0 ? ?" at bounding box center [414, 220] width 594 height 387
click at [553, 246] on icon "0 ? ? ?" at bounding box center [414, 220] width 594 height 387
click at [553, 246] on circle at bounding box center [553, 242] width 13 height 13
click at [552, 259] on tspan "?" at bounding box center [551, 259] width 4 height 14
click at [351, 103] on rect at bounding box center [347, 101] width 17 height 12
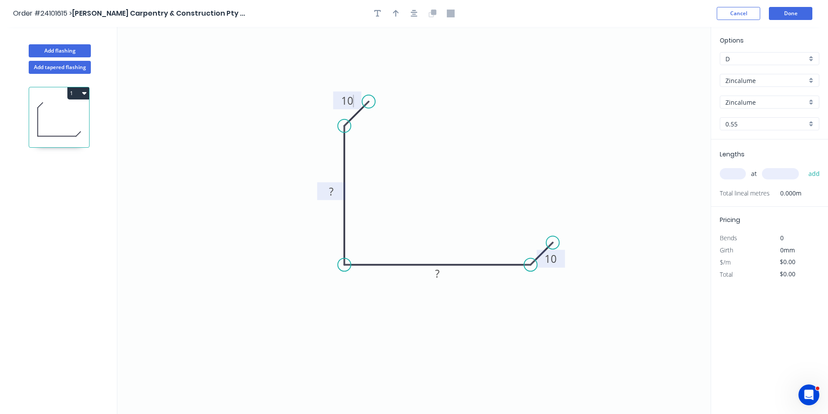
click at [330, 192] on tspan "?" at bounding box center [331, 191] width 4 height 14
click at [434, 272] on rect at bounding box center [437, 274] width 17 height 12
click at [730, 174] on input "text" at bounding box center [733, 173] width 26 height 11
type input "$12.99"
type input "1"
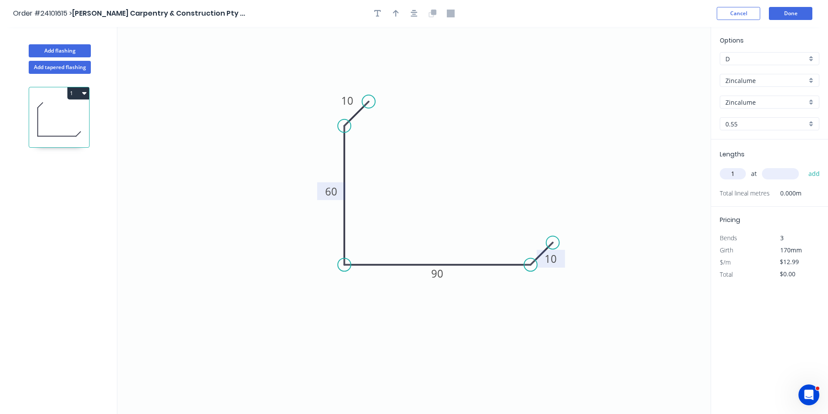
click at [774, 175] on input "text" at bounding box center [780, 173] width 37 height 11
type input "2600"
click at [804, 167] on button "add" at bounding box center [814, 174] width 20 height 15
click at [78, 93] on button "1" at bounding box center [78, 93] width 22 height 12
click at [69, 119] on div "Duplicate" at bounding box center [47, 115] width 67 height 13
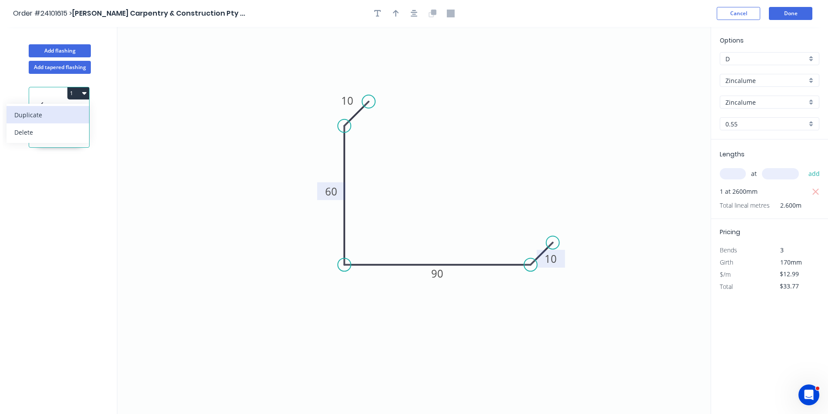
type input "$0.00"
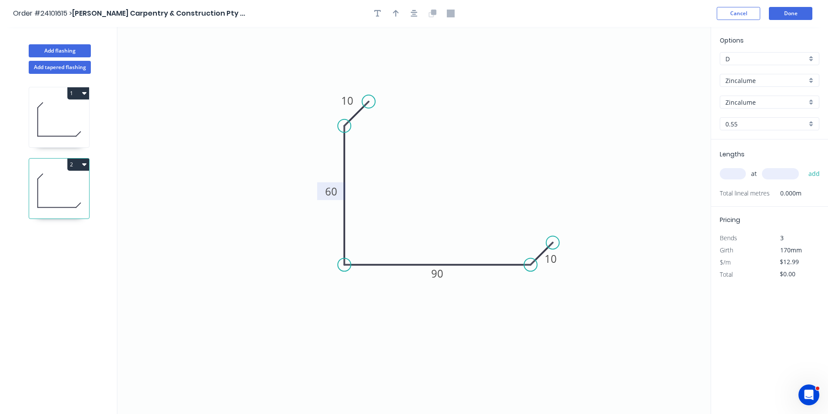
click at [331, 197] on tspan "60" at bounding box center [331, 191] width 12 height 14
type input "$14.27"
click at [437, 274] on tspan "90" at bounding box center [437, 274] width 12 height 14
click at [733, 173] on input "text" at bounding box center [733, 173] width 26 height 11
type input "1"
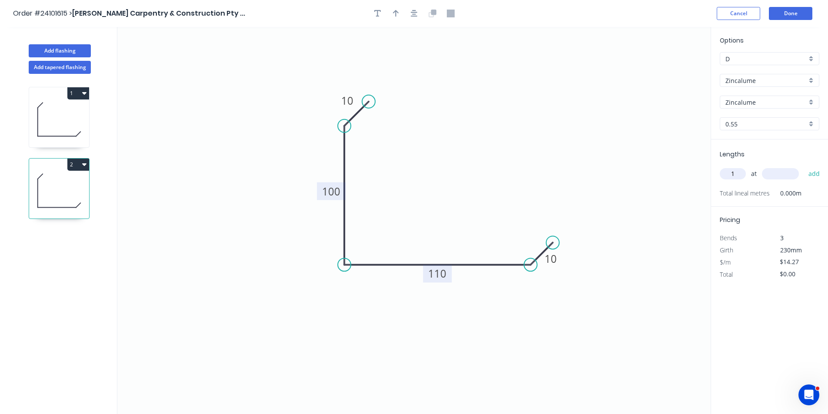
click at [785, 177] on input "text" at bounding box center [780, 173] width 37 height 11
type input "2600"
click at [804, 167] on button "add" at bounding box center [814, 174] width 20 height 15
click at [87, 167] on button "2" at bounding box center [78, 165] width 22 height 12
click at [73, 185] on div "Duplicate" at bounding box center [47, 186] width 67 height 13
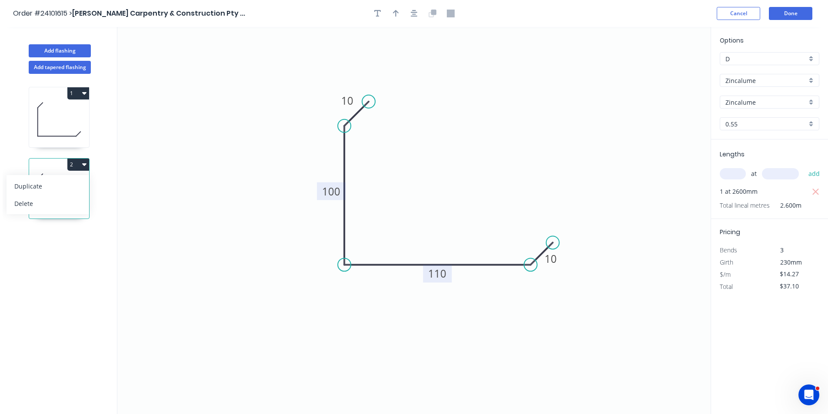
type input "$0.00"
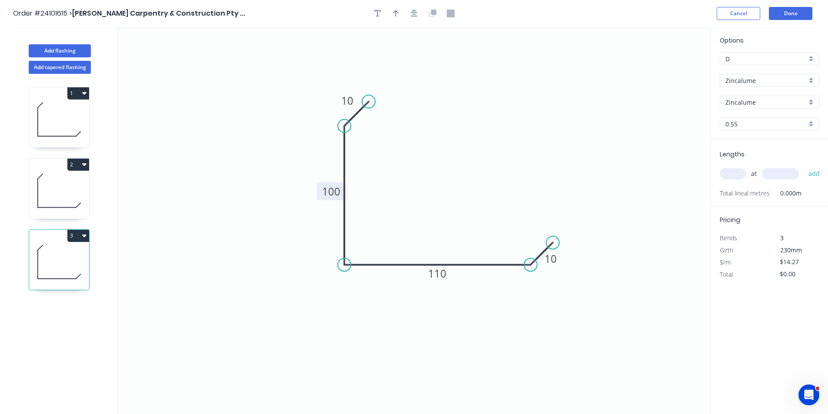
click at [335, 198] on tspan "100" at bounding box center [331, 191] width 18 height 14
click at [443, 274] on tspan "110" at bounding box center [437, 274] width 18 height 14
click at [731, 173] on input "text" at bounding box center [733, 173] width 26 height 11
type input "1"
click at [790, 176] on input "text" at bounding box center [780, 173] width 37 height 11
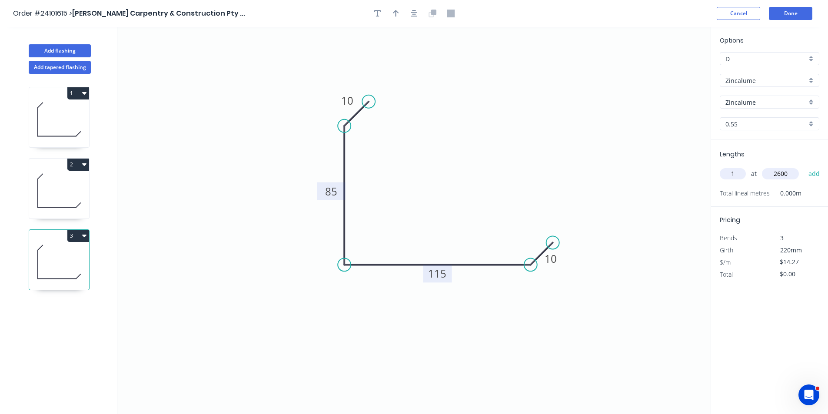
type input "2600"
click at [804, 167] on button "add" at bounding box center [814, 174] width 20 height 15
type input "$37.10"
click at [52, 46] on button "Add flashing" at bounding box center [60, 50] width 62 height 13
type input "$0.00"
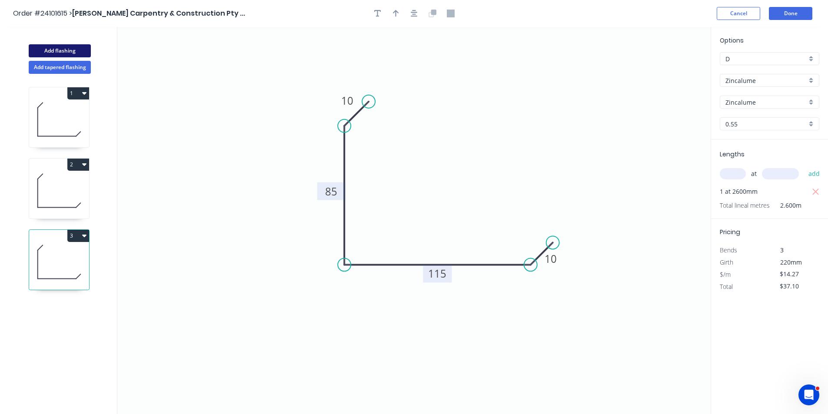
type input "$0.00"
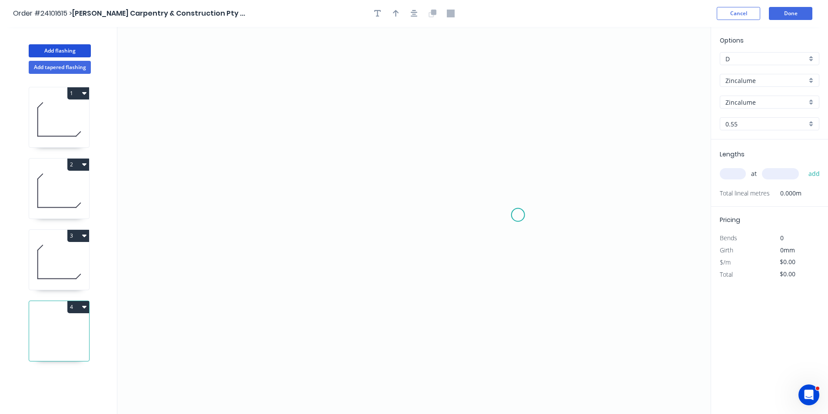
click at [518, 217] on icon "0" at bounding box center [414, 220] width 594 height 387
click at [502, 240] on icon "0" at bounding box center [414, 220] width 594 height 387
click at [308, 248] on icon "0 ?" at bounding box center [414, 220] width 594 height 387
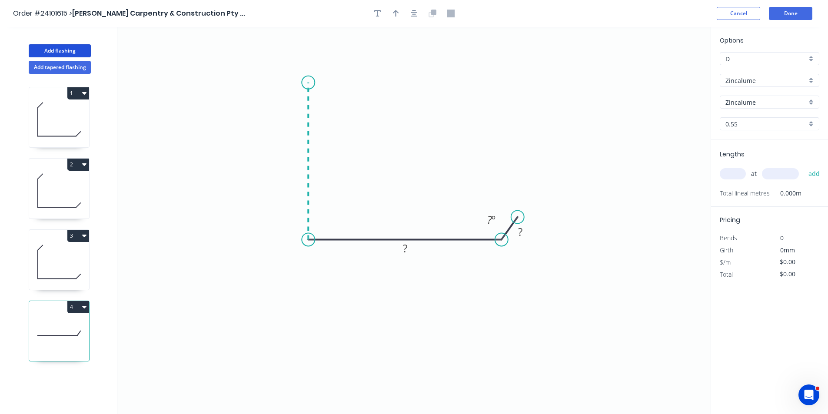
click at [308, 83] on icon at bounding box center [308, 161] width 0 height 157
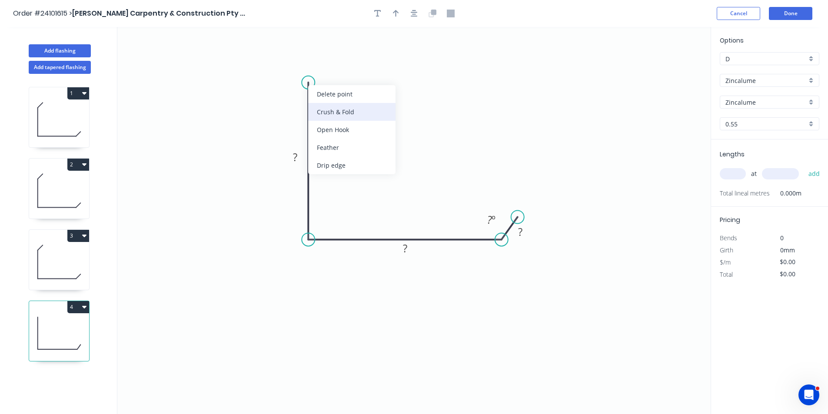
click at [326, 112] on div "Crush & Fold" at bounding box center [351, 112] width 87 height 18
click at [323, 109] on div "Flip bend" at bounding box center [354, 114] width 87 height 18
click at [294, 148] on icon "0 CF 10 ? ? ? ? º" at bounding box center [414, 220] width 594 height 387
click at [295, 153] on tspan "?" at bounding box center [295, 157] width 4 height 14
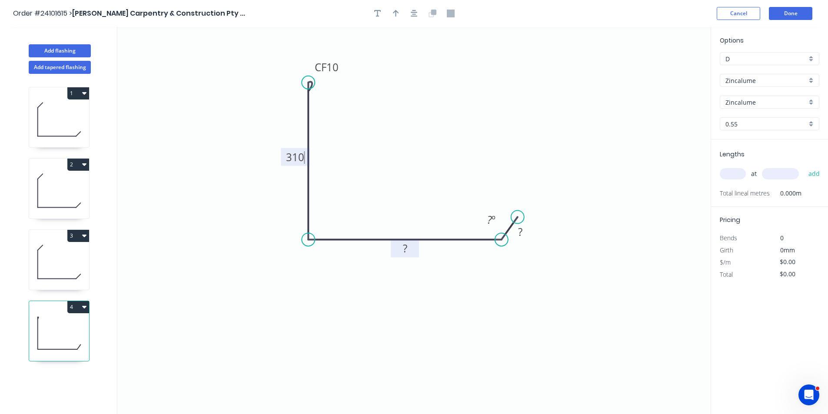
click at [408, 248] on rect at bounding box center [405, 249] width 17 height 12
click at [520, 232] on tspan "?" at bounding box center [520, 232] width 4 height 14
click at [734, 173] on input "text" at bounding box center [733, 173] width 26 height 11
type input "$20.99"
type input "1"
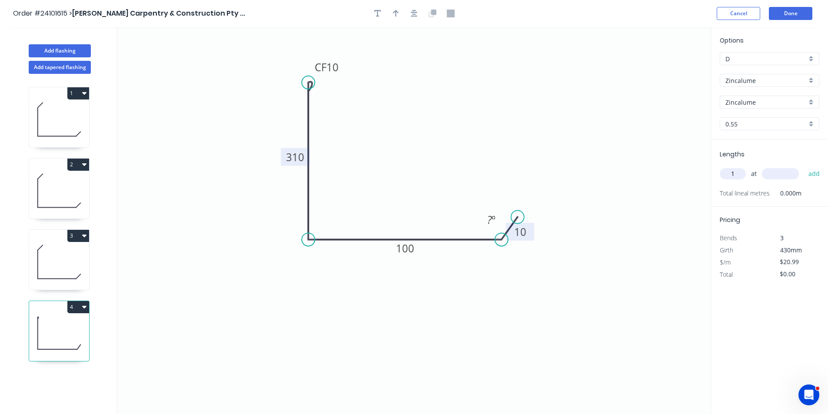
click at [786, 177] on input "text" at bounding box center [780, 173] width 37 height 11
type input "2600"
click at [804, 167] on button "add" at bounding box center [814, 174] width 20 height 15
type input "$54.57"
click at [784, 20] on header "Order #24101615 > [PERSON_NAME] Carpentry & Construction Pty ... Cancel Done" at bounding box center [414, 13] width 828 height 27
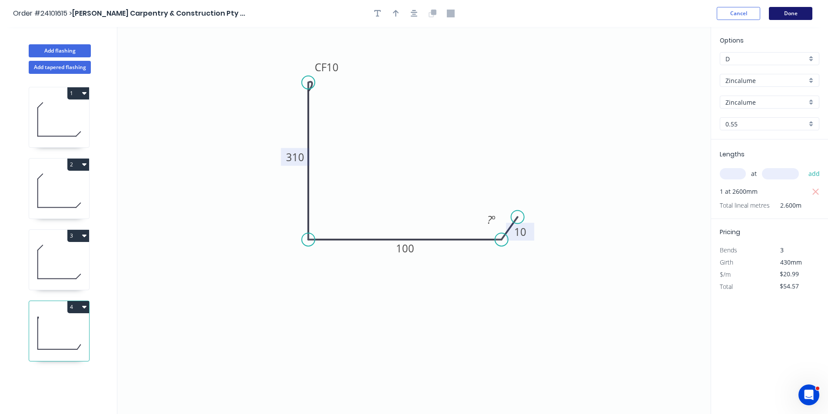
click at [787, 12] on button "Done" at bounding box center [790, 13] width 43 height 13
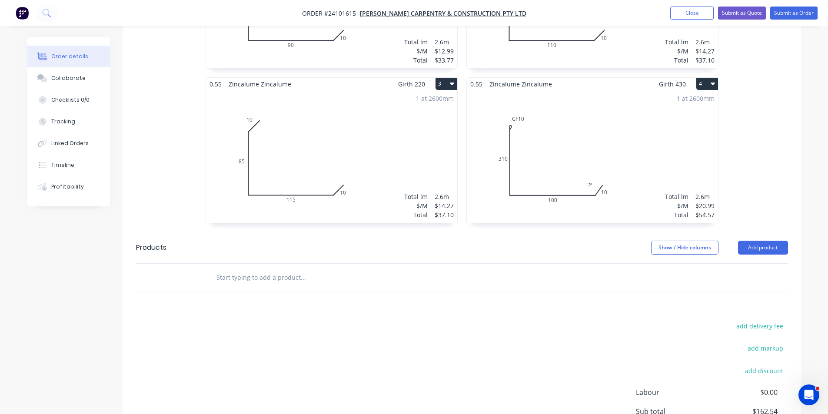
scroll to position [138, 0]
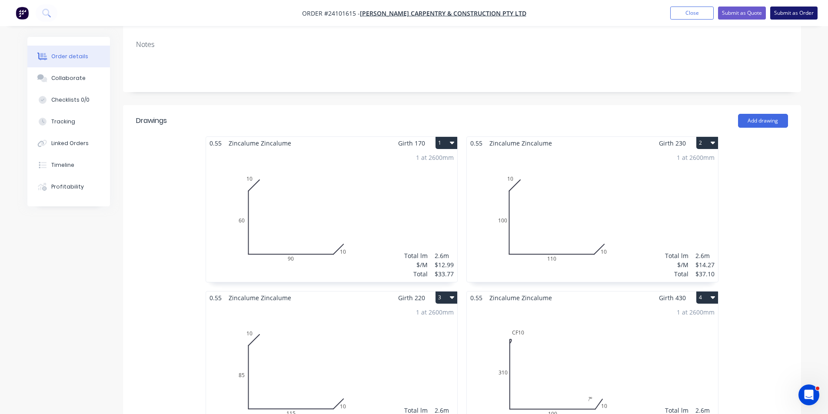
click at [803, 18] on button "Submit as Order" at bounding box center [793, 13] width 47 height 13
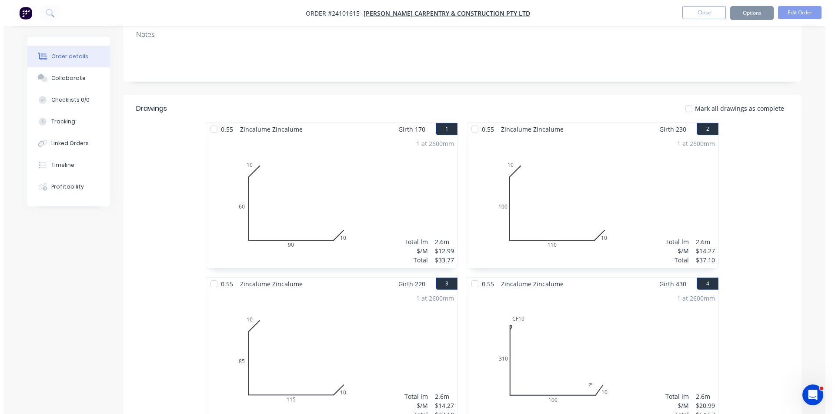
scroll to position [0, 0]
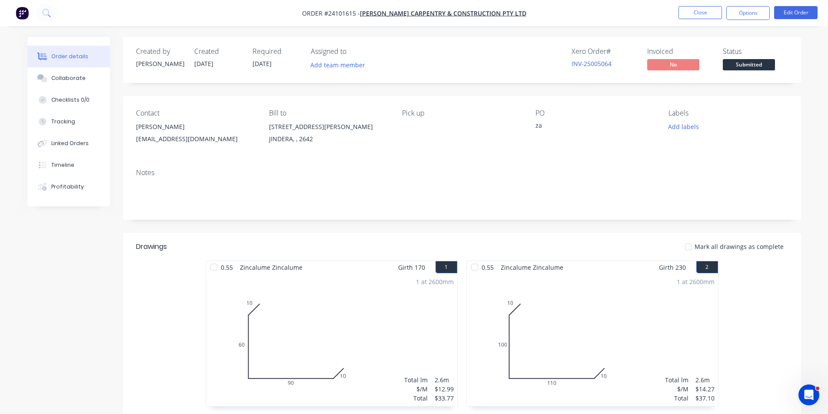
click at [20, 11] on img "button" at bounding box center [22, 13] width 13 height 13
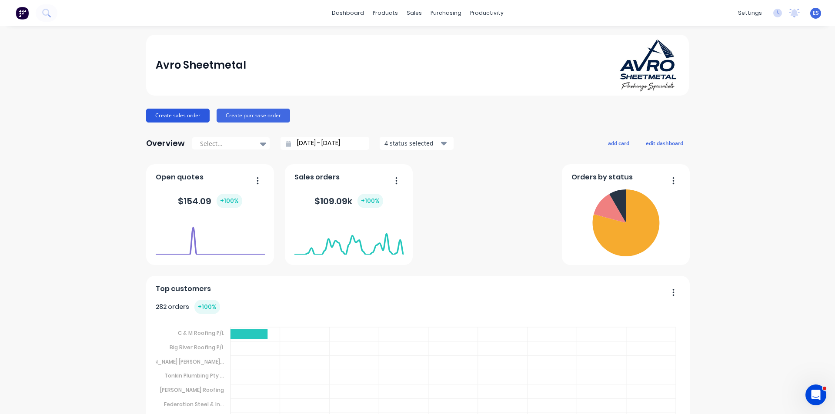
click at [182, 117] on button "Create sales order" at bounding box center [177, 116] width 63 height 14
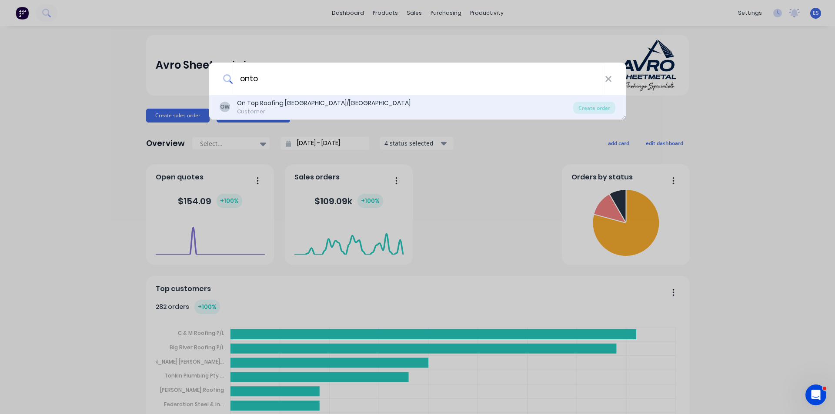
type input "onto"
click at [282, 100] on div "On Top Roofing [GEOGRAPHIC_DATA]/[GEOGRAPHIC_DATA]" at bounding box center [323, 103] width 173 height 9
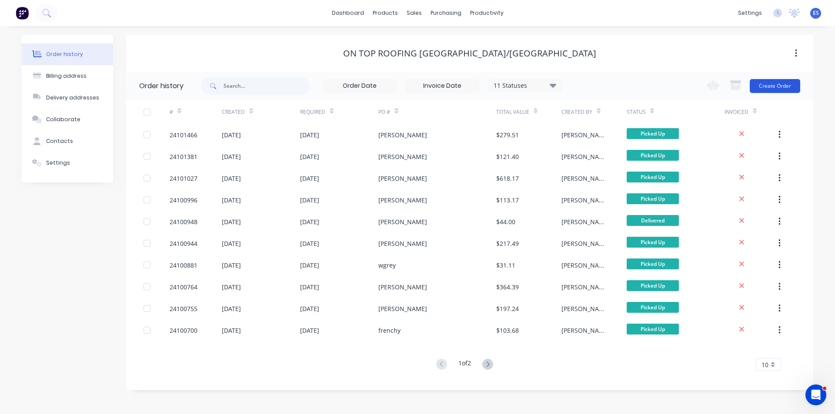
click at [786, 89] on button "Create Order" at bounding box center [775, 86] width 50 height 14
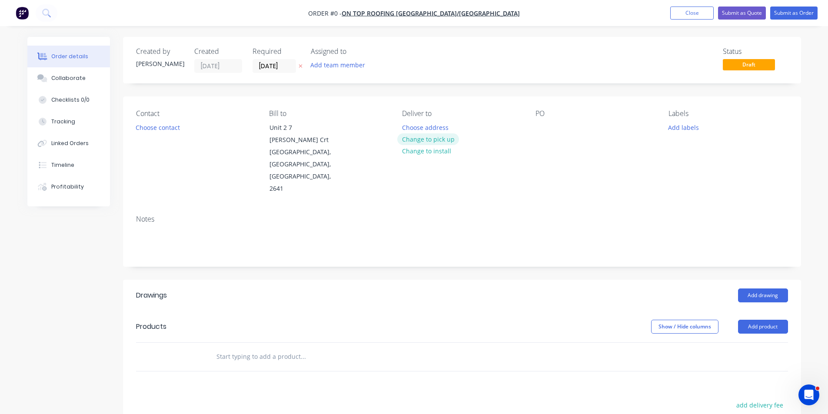
click at [436, 140] on button "Change to pick up" at bounding box center [428, 139] width 62 height 12
click at [167, 131] on button "Choose contact" at bounding box center [157, 127] width 53 height 12
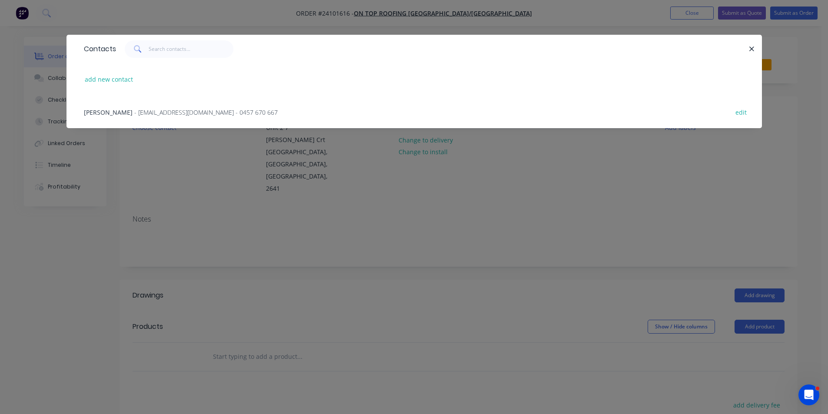
click at [150, 116] on span "- [EMAIL_ADDRESS][DOMAIN_NAME] - 0457 670 667" at bounding box center [205, 112] width 143 height 8
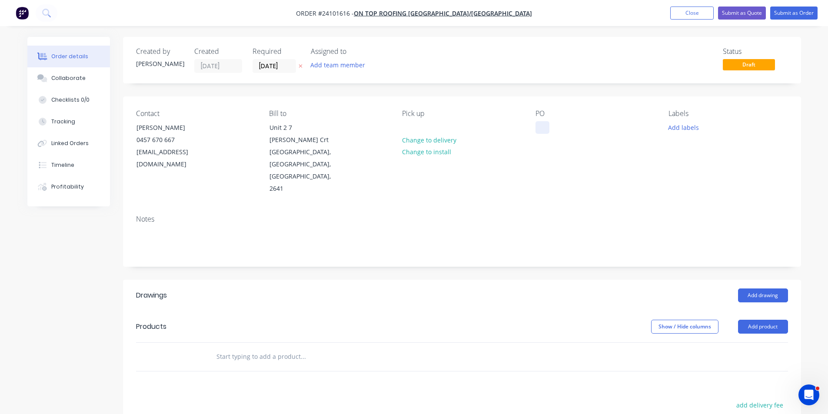
click at [541, 128] on div at bounding box center [543, 127] width 14 height 13
click at [770, 289] on button "Add drawing" at bounding box center [763, 296] width 50 height 14
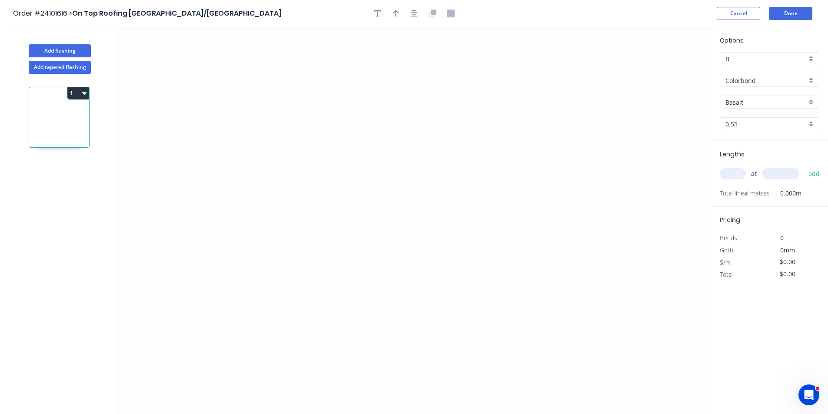
click at [747, 101] on input "Basalt" at bounding box center [766, 102] width 81 height 9
click at [742, 121] on div "Woodland Grey" at bounding box center [769, 118] width 99 height 15
type input "Woodland Grey"
click at [364, 121] on icon "0" at bounding box center [414, 220] width 594 height 387
click at [365, 270] on icon "0" at bounding box center [414, 220] width 594 height 387
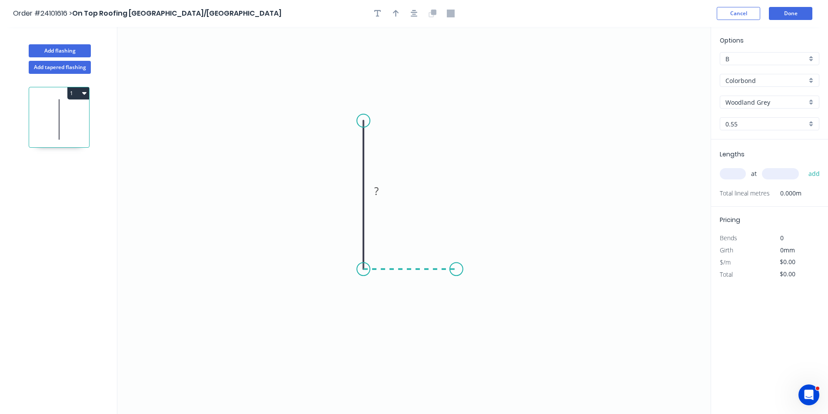
click at [457, 268] on icon "0 ?" at bounding box center [414, 220] width 594 height 387
click at [458, 225] on icon "0 ? ?" at bounding box center [414, 220] width 594 height 387
click at [477, 243] on rect at bounding box center [469, 243] width 17 height 12
click at [421, 281] on rect at bounding box center [410, 278] width 28 height 18
click at [419, 281] on rect at bounding box center [410, 278] width 28 height 18
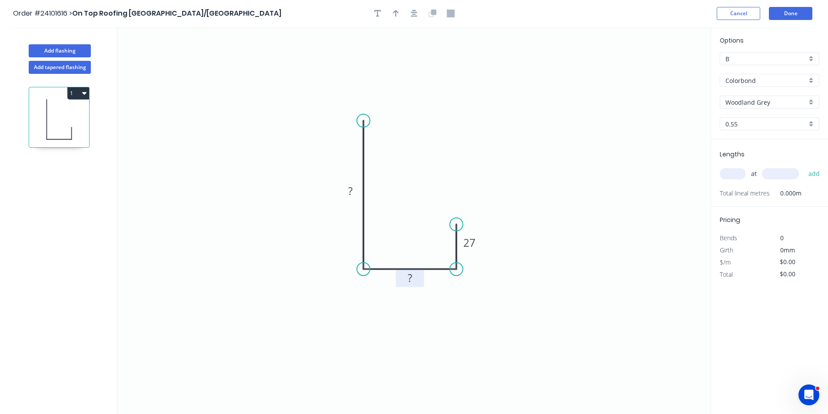
click at [414, 281] on rect at bounding box center [409, 279] width 17 height 12
click at [350, 193] on tspan "?" at bounding box center [350, 191] width 4 height 14
click at [731, 174] on input "text" at bounding box center [733, 173] width 26 height 11
type input "$10.19"
type input "2"
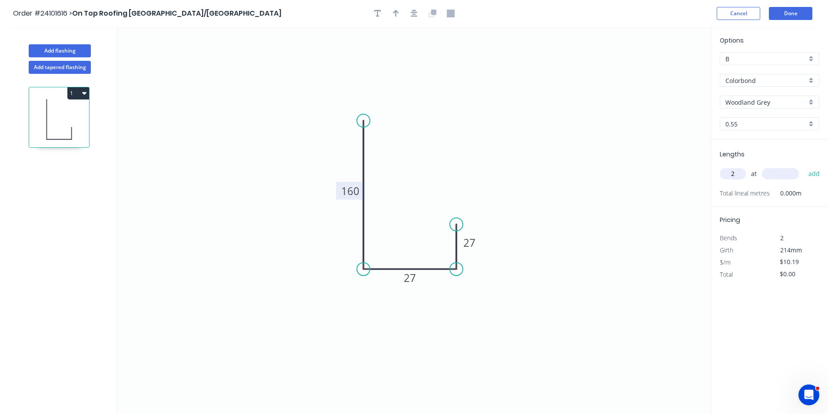
click at [775, 173] on input "text" at bounding box center [780, 173] width 37 height 11
type input "700"
click at [804, 167] on button "add" at bounding box center [814, 174] width 20 height 15
type input "$14.27"
type input "2"
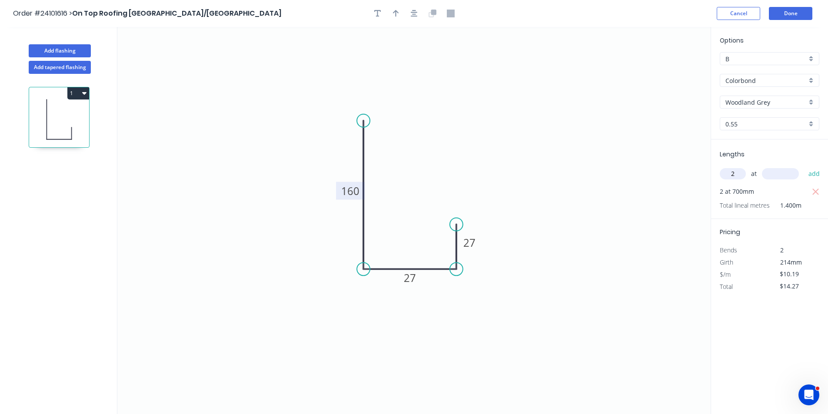
click at [775, 173] on input "text" at bounding box center [780, 173] width 37 height 11
type input "1000"
click at [804, 167] on button "add" at bounding box center [814, 174] width 20 height 15
type input "$34.65"
type input "4"
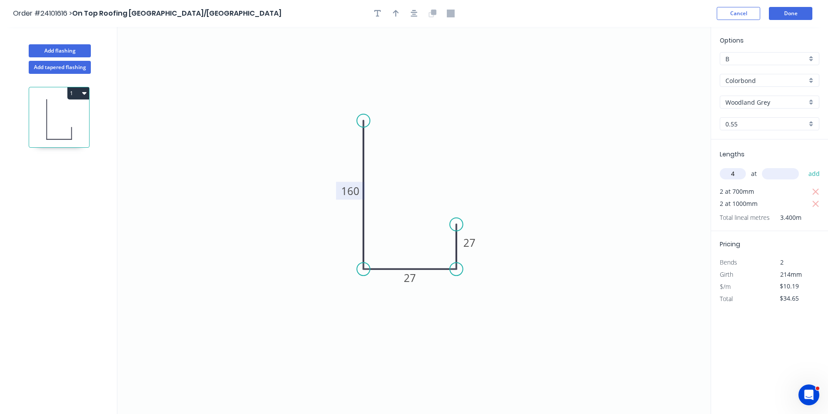
click at [775, 173] on input "text" at bounding box center [780, 173] width 37 height 11
type input "5000"
click at [804, 167] on button "add" at bounding box center [814, 174] width 20 height 15
type input "$238.45"
type input "4"
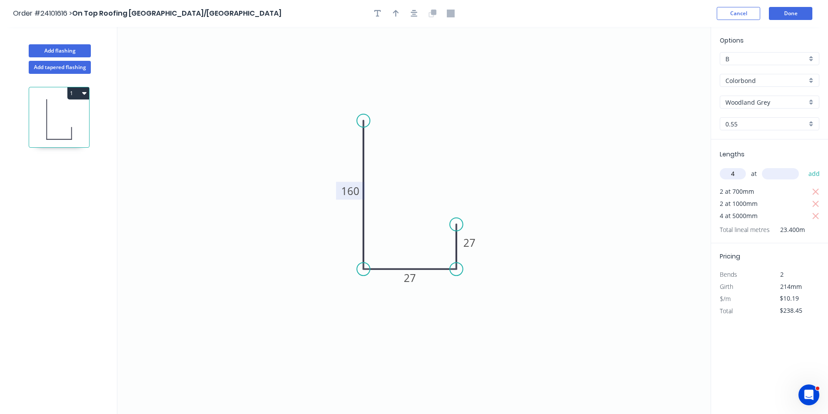
click at [775, 173] on input "text" at bounding box center [780, 173] width 37 height 11
type input "4000"
click at [804, 167] on button "add" at bounding box center [814, 174] width 20 height 15
type input "$401.49"
click at [785, 11] on button "Done" at bounding box center [790, 13] width 43 height 13
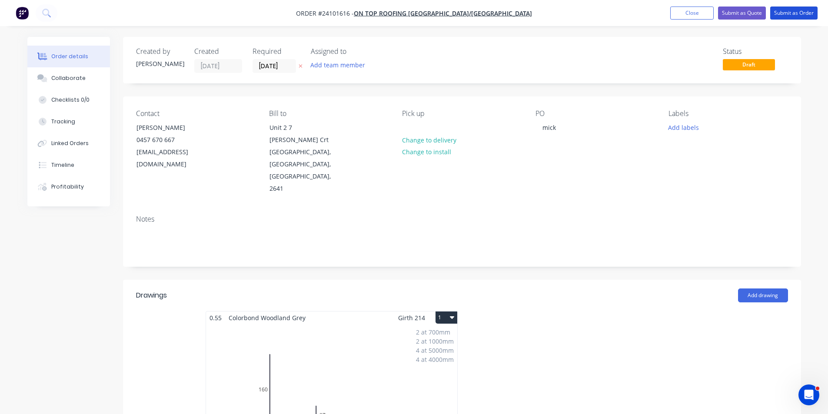
click at [785, 11] on button "Submit as Order" at bounding box center [793, 13] width 47 height 13
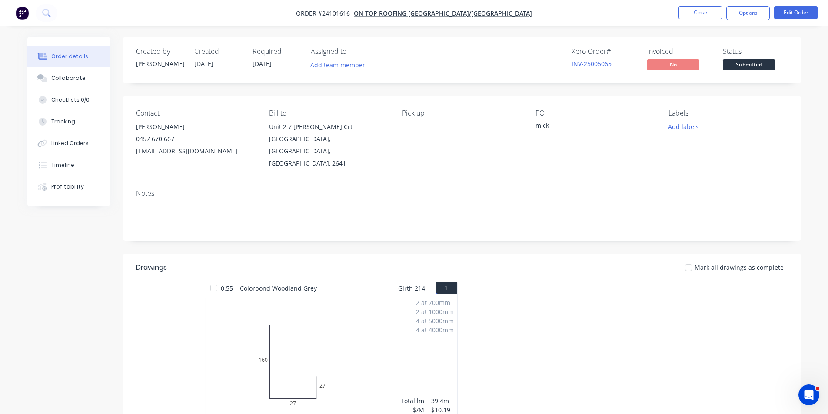
click at [21, 18] on img "button" at bounding box center [22, 13] width 13 height 13
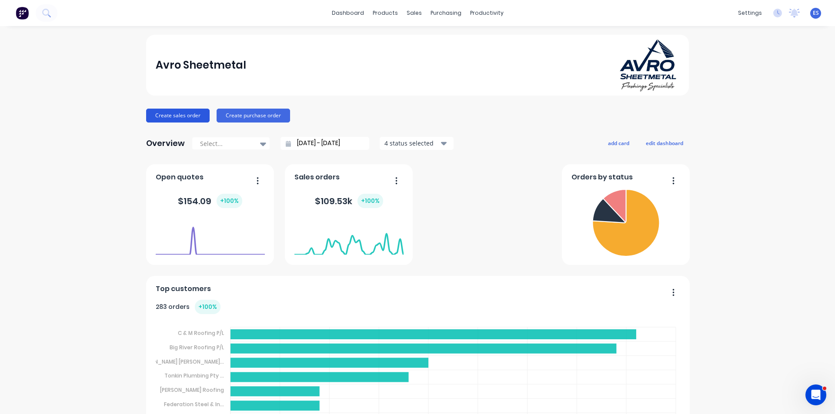
click at [172, 115] on button "Create sales order" at bounding box center [177, 116] width 63 height 14
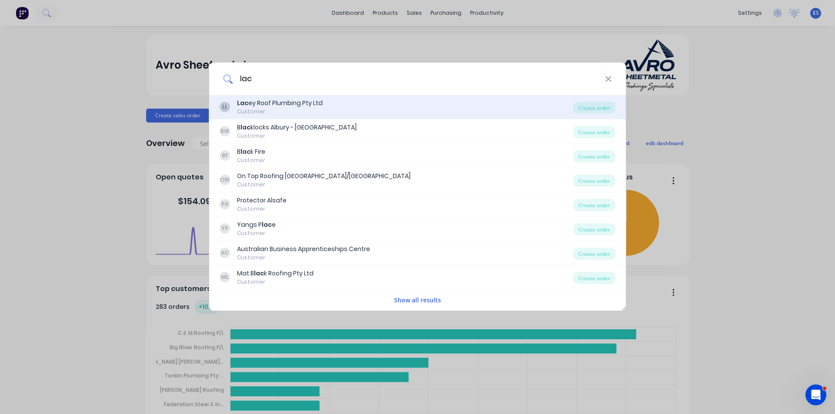
type input "lac"
click at [311, 104] on div "Lac ey Roof Plumbing Pty Ltd" at bounding box center [280, 103] width 86 height 9
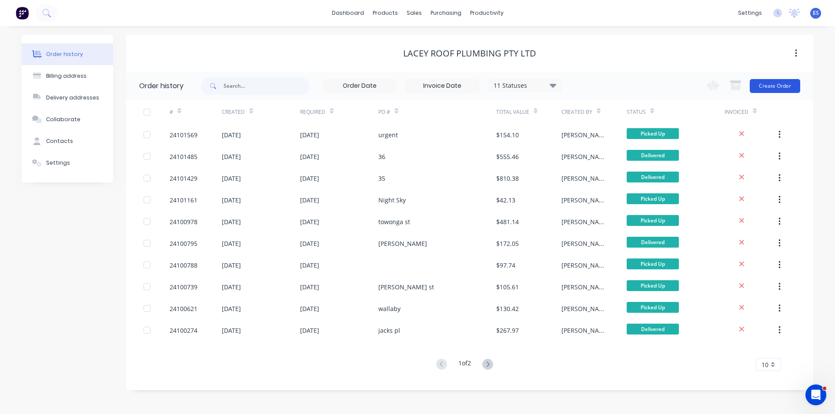
click at [777, 83] on button "Create Order" at bounding box center [775, 86] width 50 height 14
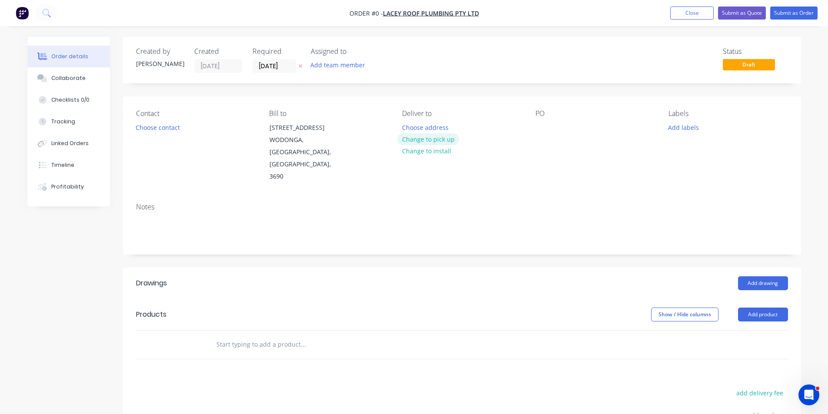
click at [434, 138] on button "Change to pick up" at bounding box center [428, 139] width 62 height 12
click at [146, 132] on button "Choose contact" at bounding box center [157, 127] width 53 height 12
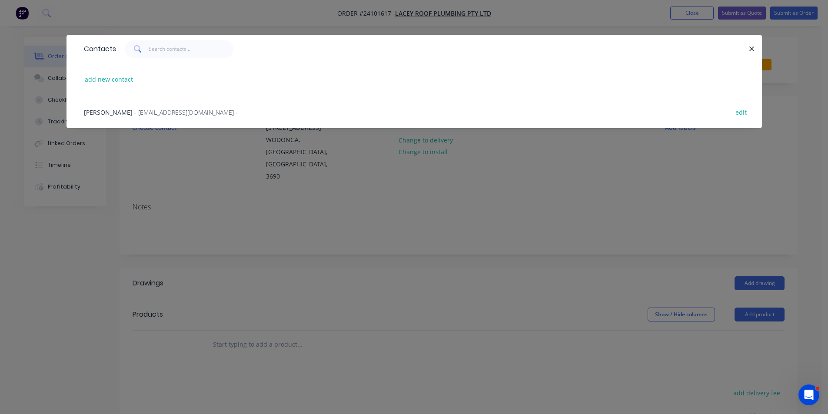
click at [178, 113] on span "- [EMAIL_ADDRESS][DOMAIN_NAME] -" at bounding box center [185, 112] width 103 height 8
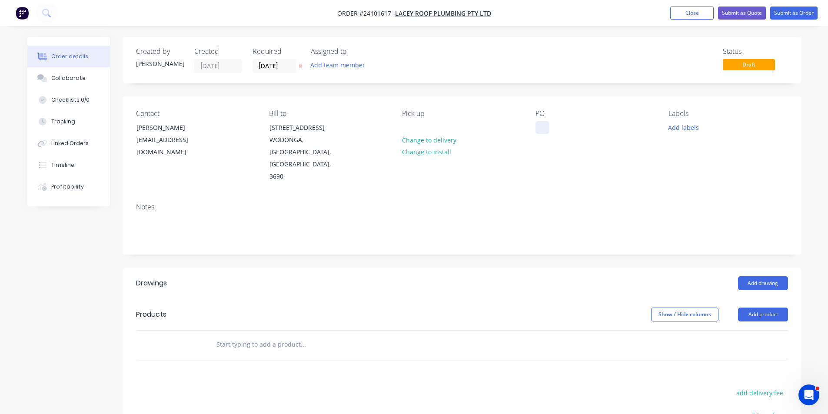
click at [544, 133] on div at bounding box center [543, 127] width 14 height 13
click at [756, 277] on button "Add drawing" at bounding box center [763, 284] width 50 height 14
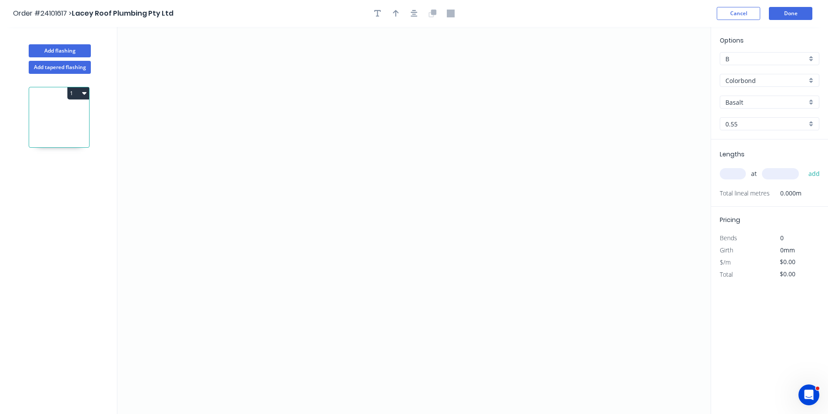
click at [736, 101] on input "Basalt" at bounding box center [766, 102] width 81 height 9
click at [733, 117] on div "[PERSON_NAME]" at bounding box center [769, 118] width 99 height 15
type input "[PERSON_NAME]"
click at [481, 175] on icon "0" at bounding box center [414, 220] width 594 height 387
click at [499, 189] on icon "0" at bounding box center [414, 220] width 594 height 387
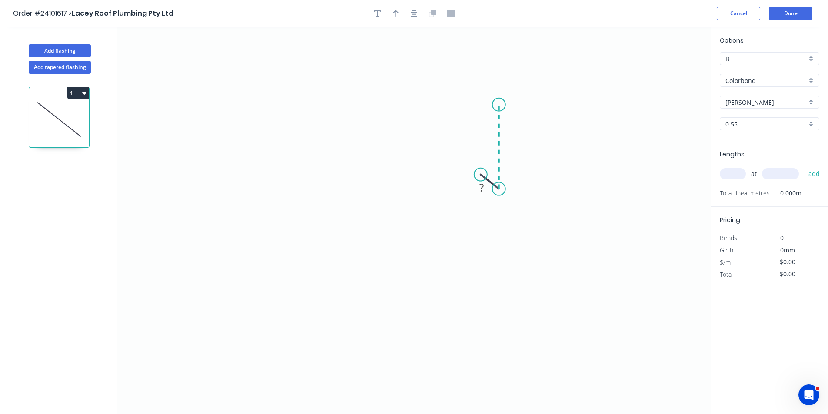
click at [494, 104] on icon "0 ?" at bounding box center [414, 220] width 594 height 387
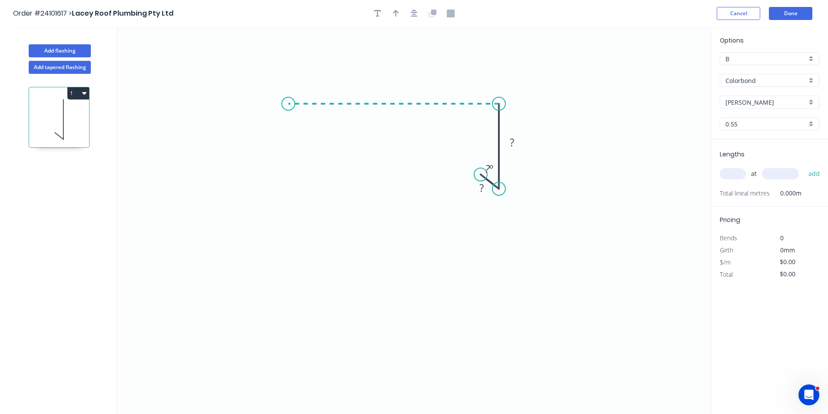
click at [289, 110] on icon "0 ? ? ? º" at bounding box center [414, 220] width 594 height 387
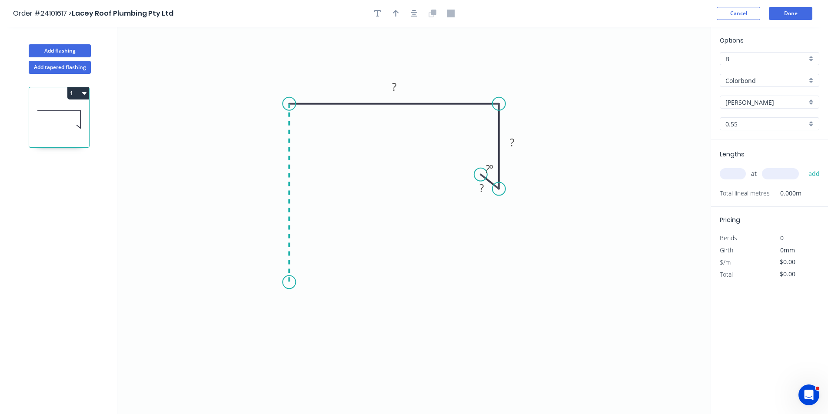
click at [284, 283] on icon "0 ? ? ? ? º" at bounding box center [414, 220] width 594 height 387
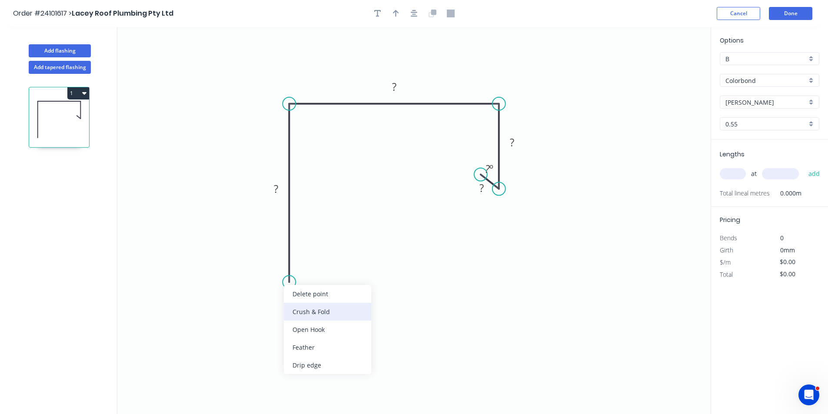
click at [314, 312] on div "Crush & Fold" at bounding box center [327, 312] width 87 height 18
click at [277, 190] on tspan "?" at bounding box center [276, 189] width 4 height 14
click at [394, 85] on tspan "?" at bounding box center [394, 87] width 4 height 14
click at [517, 142] on rect at bounding box center [512, 143] width 17 height 12
click at [484, 194] on tspan "?" at bounding box center [482, 188] width 4 height 14
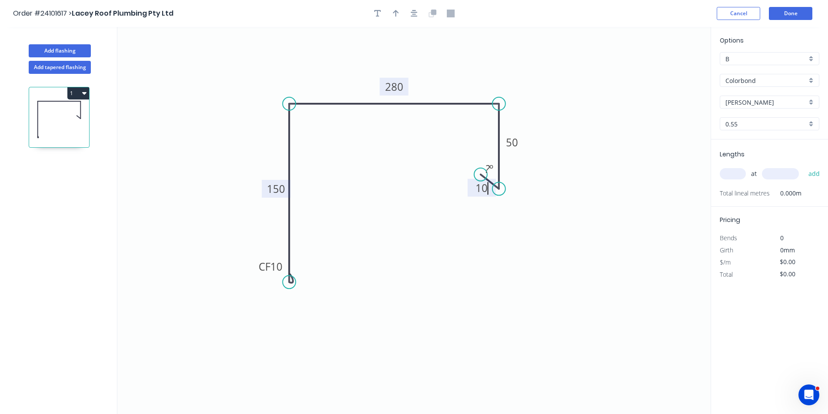
click at [734, 176] on input "text" at bounding box center [733, 173] width 26 height 11
type input "$19.01"
type input "1"
click at [792, 173] on input "text" at bounding box center [780, 173] width 37 height 11
type input "2100"
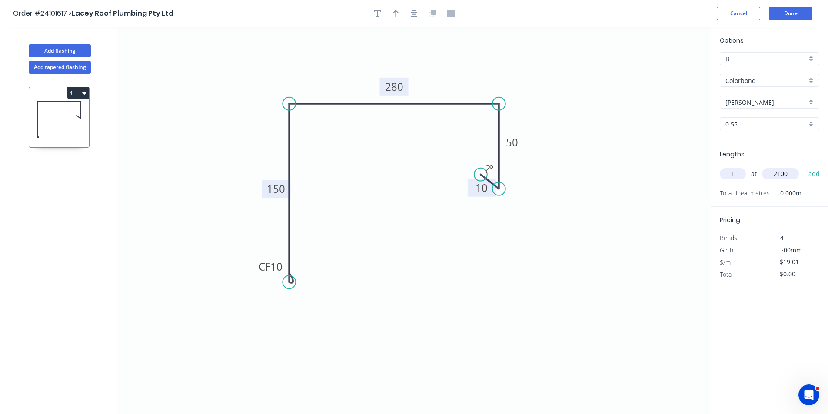
click at [804, 167] on button "add" at bounding box center [814, 174] width 20 height 15
type input "$39.92"
click at [76, 50] on button "Add flashing" at bounding box center [60, 50] width 62 height 13
type input "$0.00"
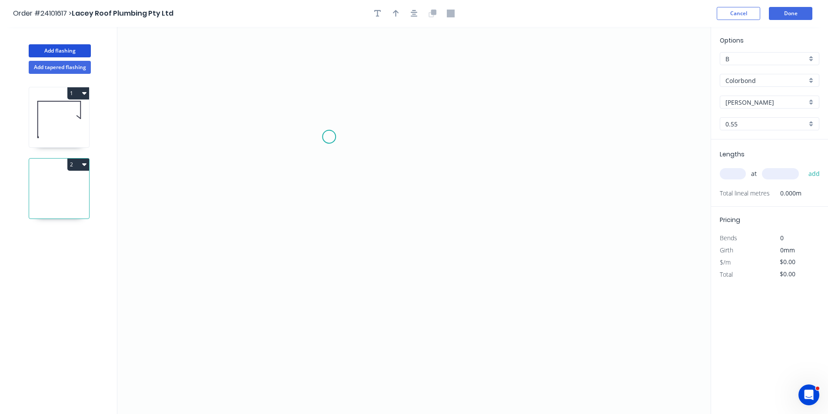
click at [330, 137] on icon "0" at bounding box center [414, 220] width 594 height 387
click at [453, 139] on icon "0" at bounding box center [414, 220] width 594 height 387
click at [451, 255] on icon "0 ?" at bounding box center [414, 220] width 594 height 387
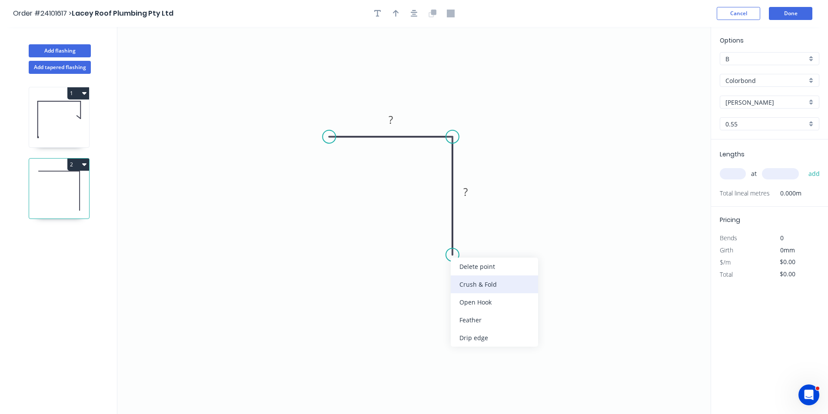
click at [485, 283] on div "Crush & Fold" at bounding box center [494, 285] width 87 height 18
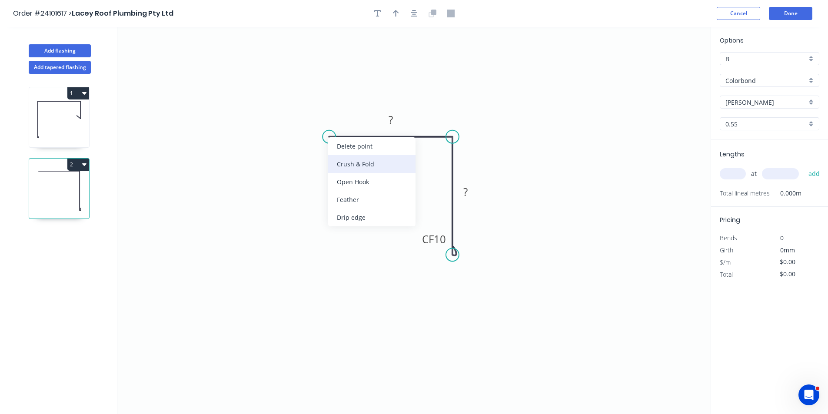
click at [349, 163] on div "Crush & Fold" at bounding box center [371, 164] width 87 height 18
click at [350, 160] on div "Flip bend" at bounding box center [375, 165] width 87 height 18
click at [394, 121] on rect at bounding box center [390, 120] width 17 height 12
click at [473, 194] on rect at bounding box center [465, 193] width 17 height 12
click at [738, 175] on input "text" at bounding box center [733, 173] width 26 height 11
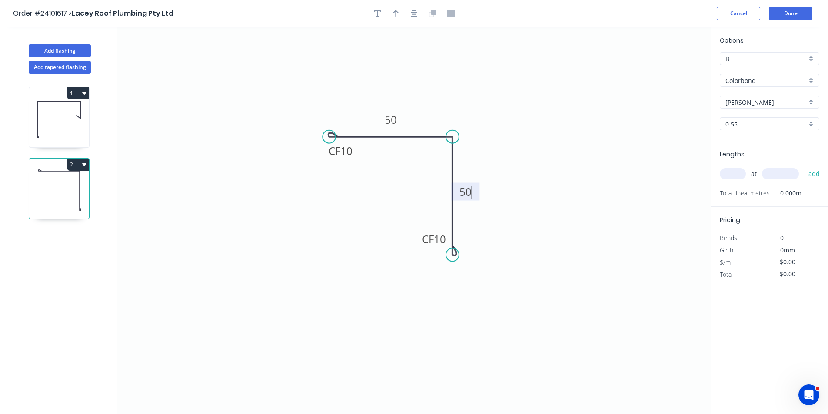
type input "$8.75"
type input "1"
click at [779, 177] on input "text" at bounding box center [780, 173] width 37 height 11
type input "1000"
click at [804, 167] on button "add" at bounding box center [814, 174] width 20 height 15
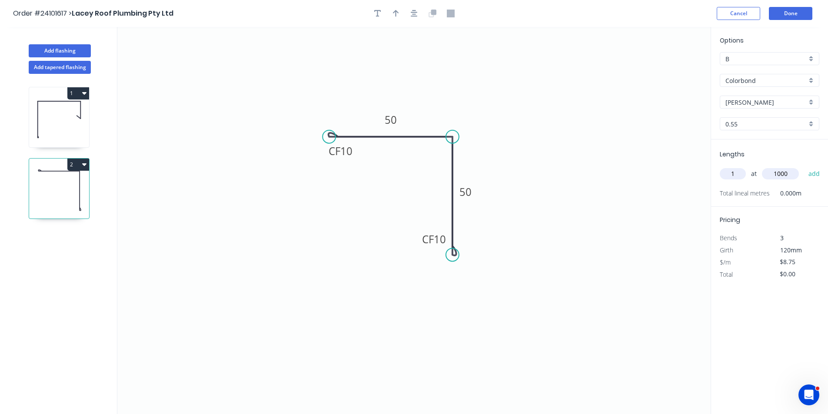
type input "$8.75"
click at [61, 48] on button "Add flashing" at bounding box center [60, 50] width 62 height 13
type input "$0.00"
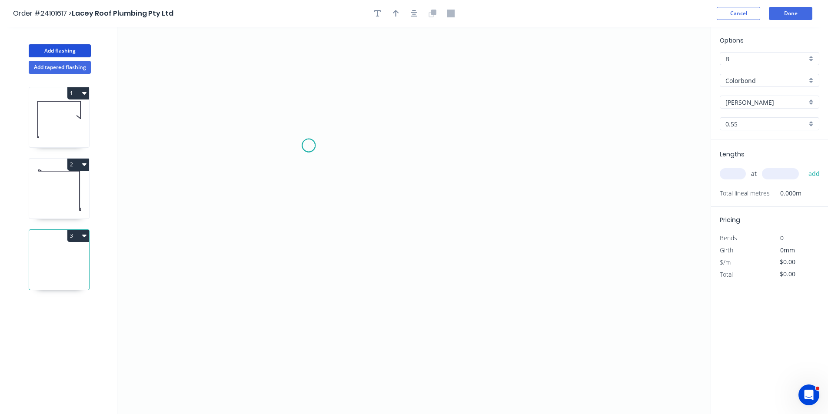
click at [309, 146] on icon "0" at bounding box center [414, 220] width 594 height 387
click at [309, 243] on icon "0" at bounding box center [414, 220] width 594 height 387
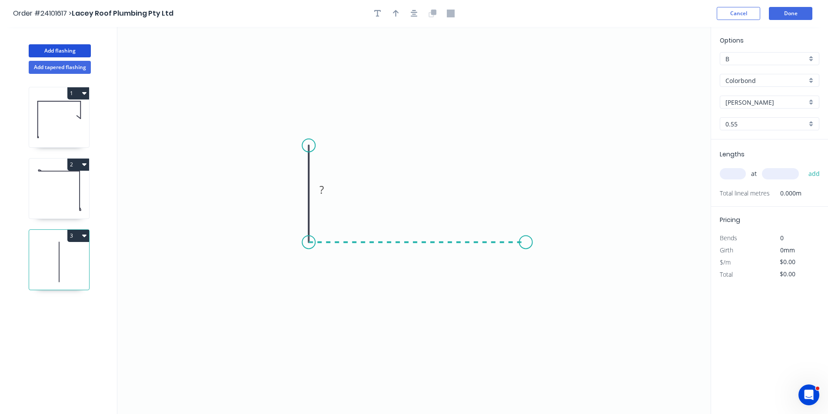
click at [526, 238] on icon "0 ?" at bounding box center [414, 220] width 594 height 387
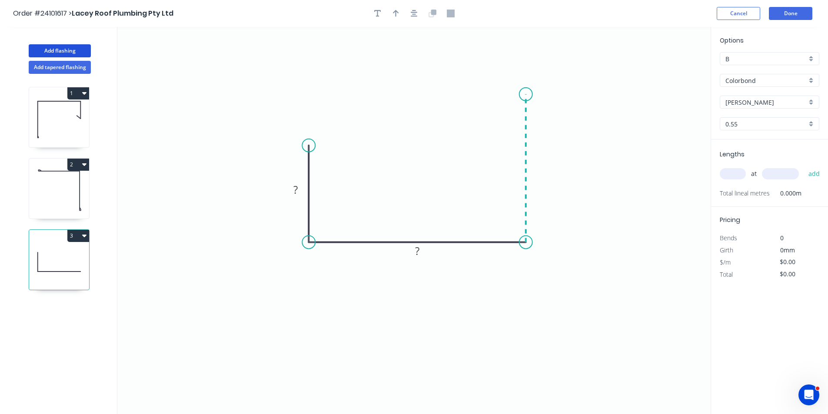
click at [522, 94] on icon "0 ? ?" at bounding box center [414, 220] width 594 height 387
click at [522, 94] on circle at bounding box center [526, 94] width 13 height 13
click at [545, 166] on rect at bounding box center [538, 165] width 17 height 12
click at [296, 191] on tspan "?" at bounding box center [296, 190] width 4 height 14
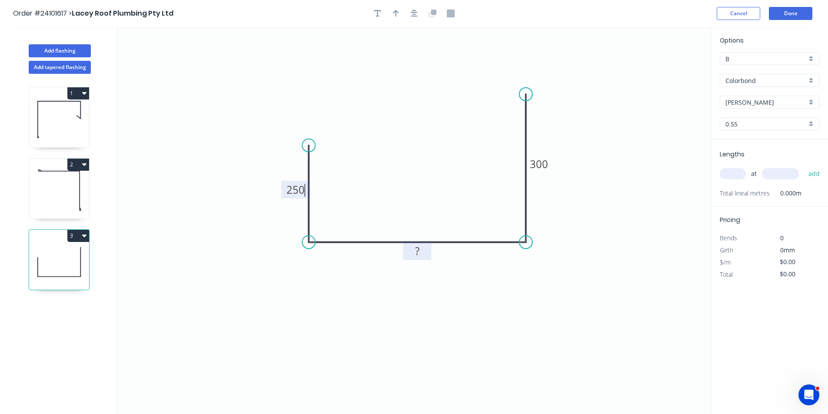
click at [419, 254] on tspan "?" at bounding box center [417, 251] width 4 height 14
click at [740, 172] on input "text" at bounding box center [733, 173] width 26 height 11
type input "$25.07"
type input "1"
click at [774, 173] on input "text" at bounding box center [780, 173] width 37 height 11
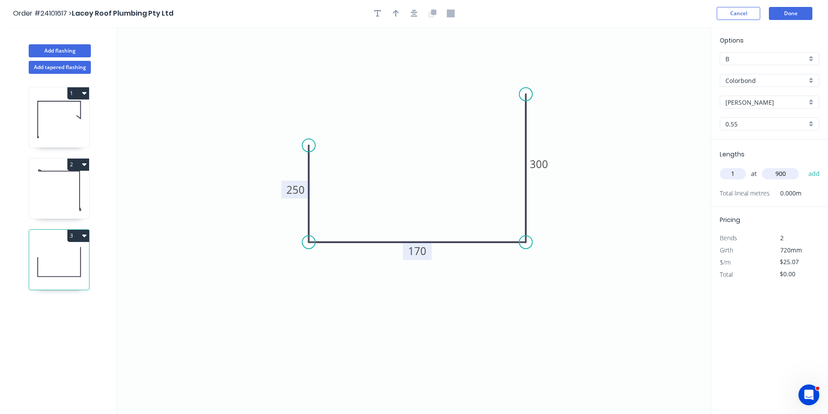
type input "900"
click at [804, 167] on button "add" at bounding box center [814, 174] width 20 height 15
type input "$22.56"
click at [793, 16] on button "Done" at bounding box center [790, 13] width 43 height 13
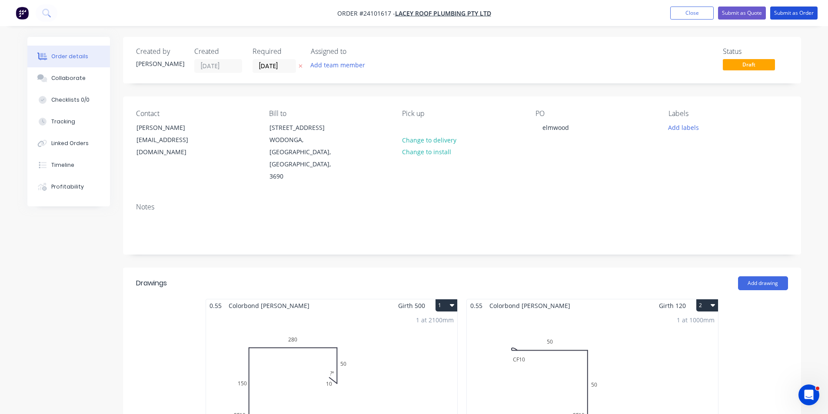
click at [793, 16] on button "Submit as Order" at bounding box center [793, 13] width 47 height 13
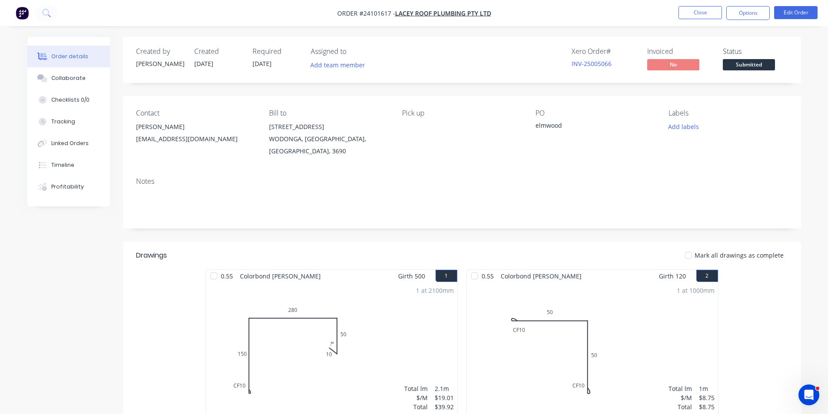
click at [24, 17] on img "button" at bounding box center [22, 13] width 13 height 13
